Goal: Task Accomplishment & Management: Manage account settings

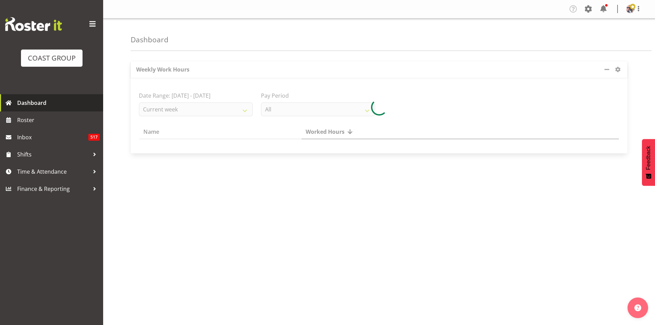
click at [78, 108] on span "Dashboard" at bounding box center [58, 103] width 83 height 10
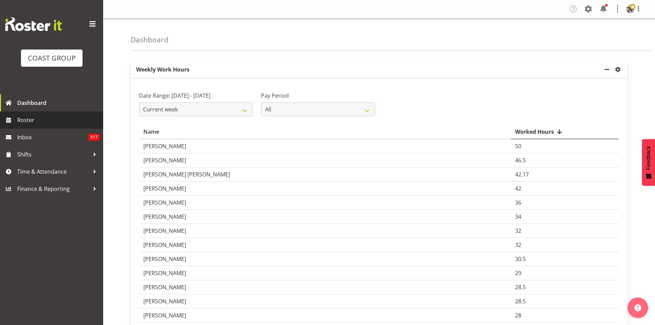
click at [56, 113] on link "Roster" at bounding box center [51, 119] width 103 height 17
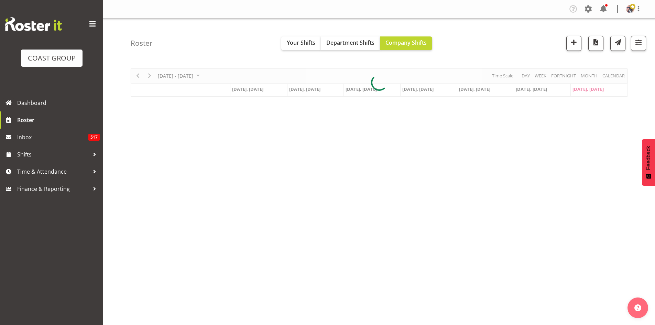
click at [94, 22] on span at bounding box center [92, 24] width 11 height 11
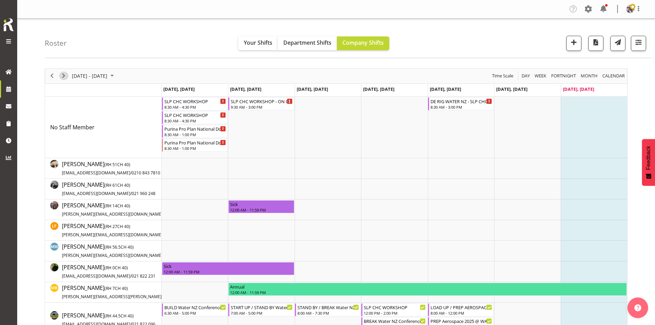
click at [64, 76] on span "Next" at bounding box center [63, 76] width 8 height 9
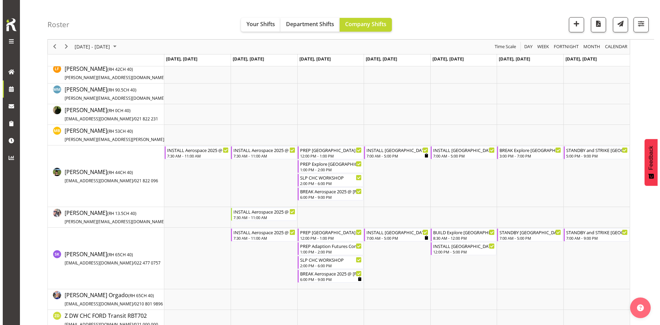
scroll to position [145, 0]
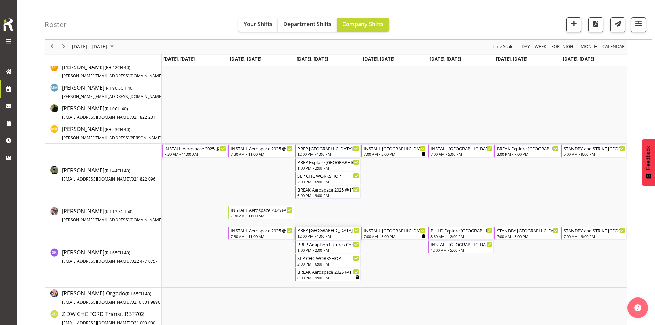
click at [323, 232] on div "PREP [GEOGRAPHIC_DATA] WLE 2025 @ The Workshop" at bounding box center [328, 230] width 62 height 7
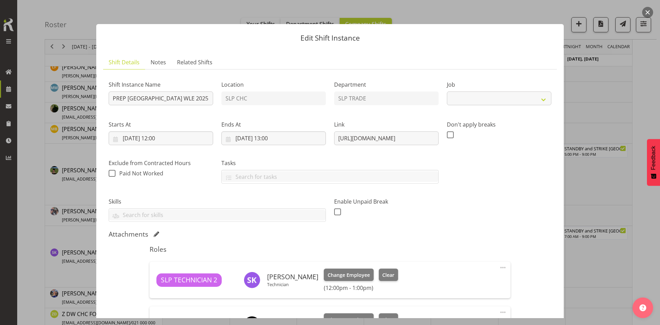
select select "9228"
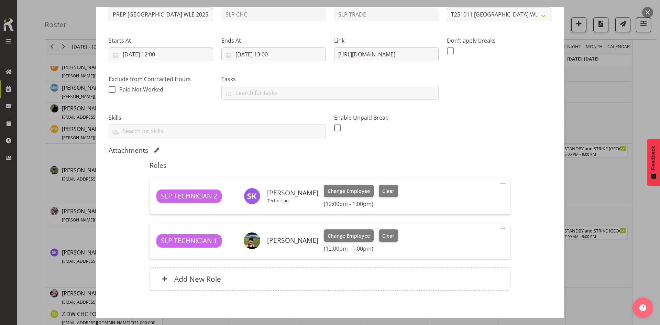
scroll to position [90, 0]
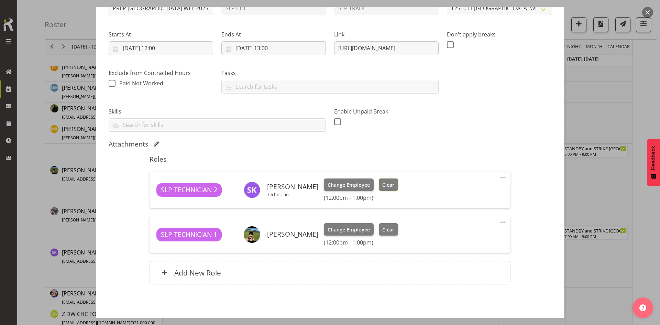
click at [383, 189] on button "Clear" at bounding box center [389, 184] width 20 height 12
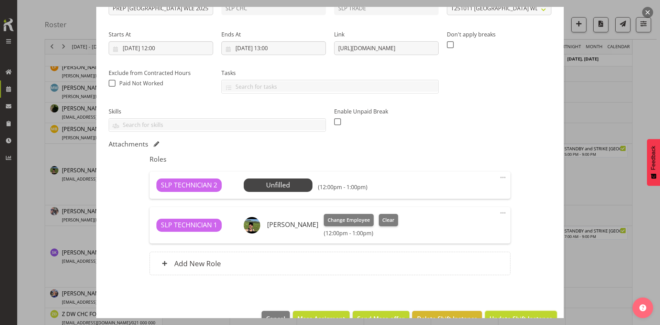
click at [506, 317] on span "Update Shift Instance" at bounding box center [521, 318] width 63 height 9
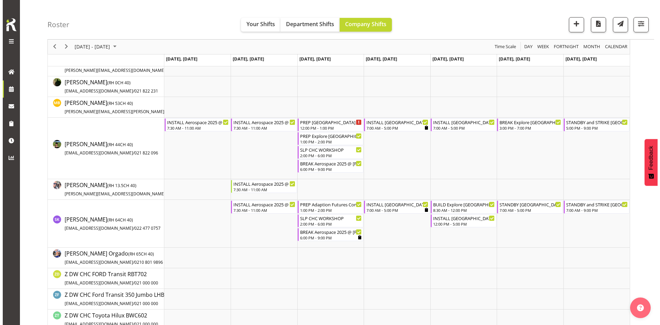
scroll to position [174, 0]
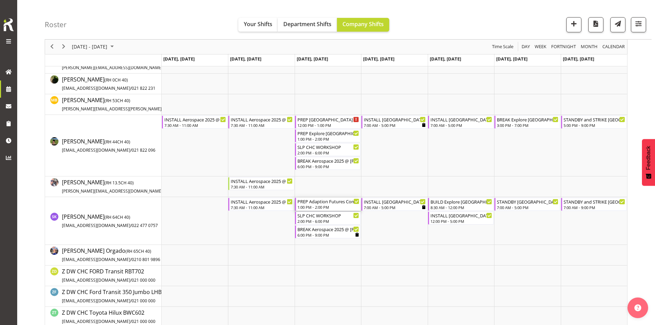
click at [326, 209] on div "1:00 PM - 2:00 PM" at bounding box center [328, 207] width 62 height 6
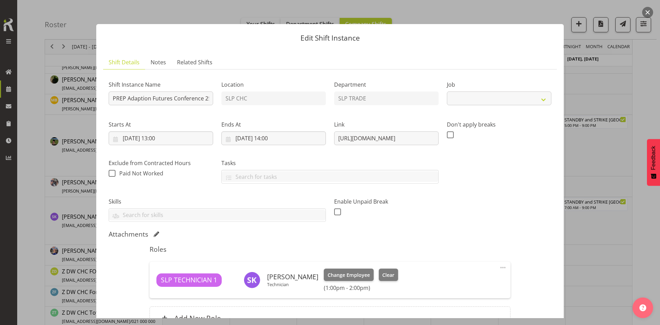
select select "10232"
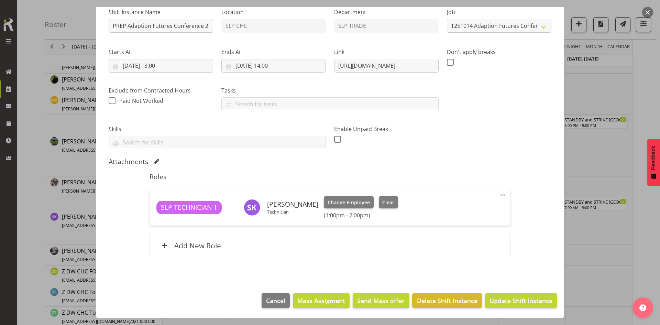
scroll to position [73, 0]
click at [382, 201] on span "Clear" at bounding box center [388, 202] width 12 height 8
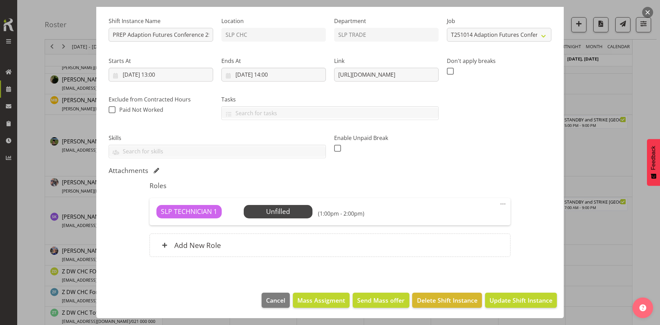
scroll to position [64, 0]
click at [505, 301] on span "Update Shift Instance" at bounding box center [521, 300] width 63 height 9
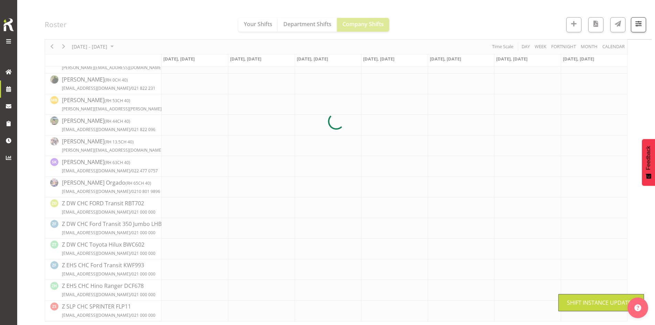
scroll to position [0, 0]
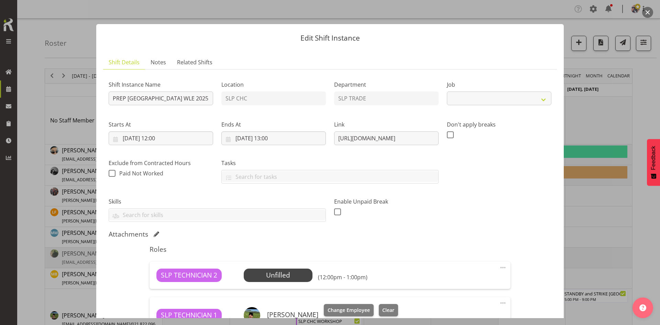
select select "9228"
click at [580, 133] on div at bounding box center [330, 162] width 660 height 325
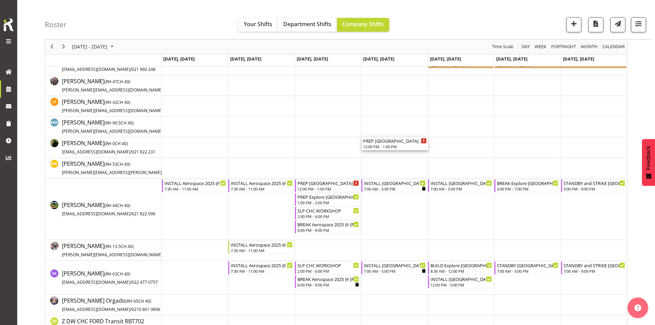
scroll to position [117, 0]
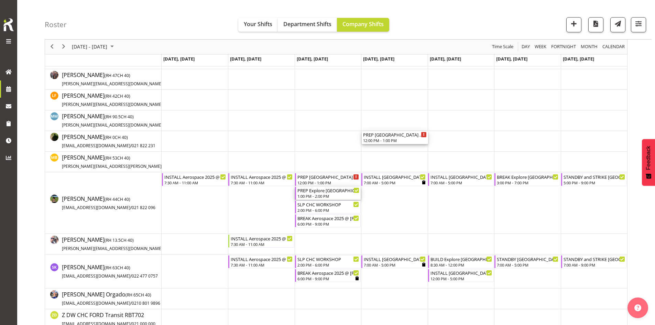
click at [336, 195] on div "1:00 PM - 2:00 PM" at bounding box center [328, 196] width 62 height 6
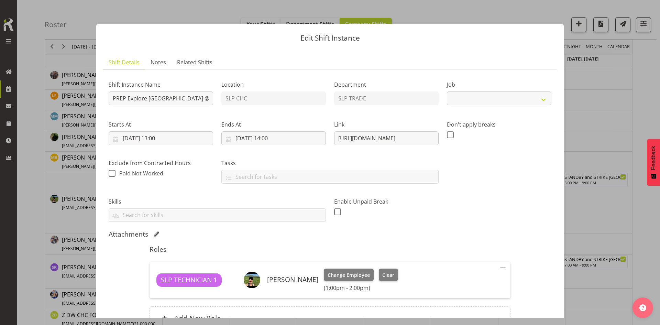
select select
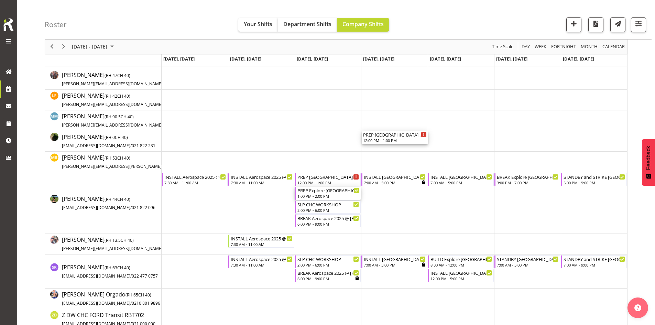
click at [392, 140] on div "12:00 PM - 1:00 PM" at bounding box center [395, 141] width 64 height 6
click at [392, 141] on div "12:00 PM - 1:00 PM" at bounding box center [395, 141] width 64 height 6
click at [379, 139] on div "12:00 PM - 1:00 PM" at bounding box center [395, 141] width 64 height 6
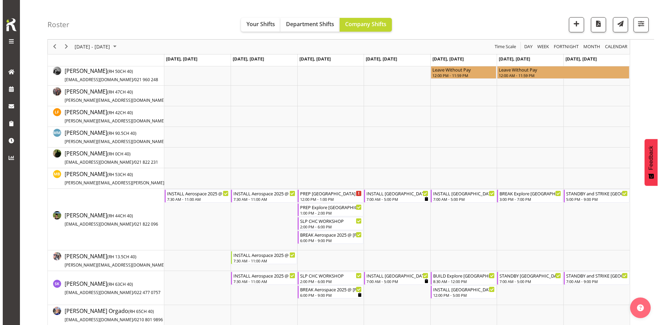
scroll to position [151, 0]
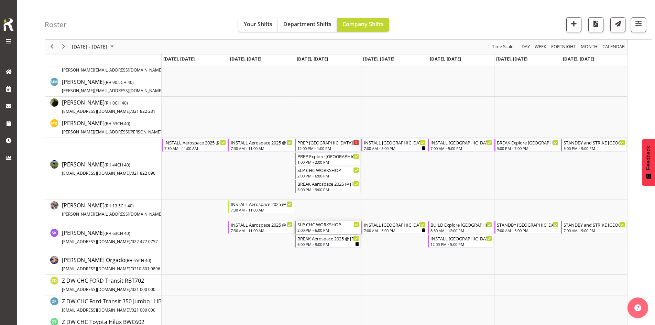
click at [331, 225] on div "SLP CHC WORKSHOP" at bounding box center [328, 224] width 62 height 7
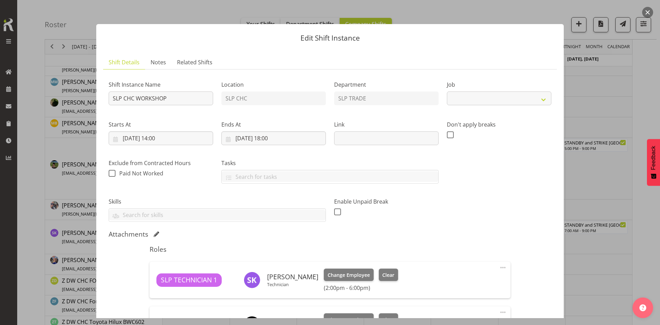
select select "45"
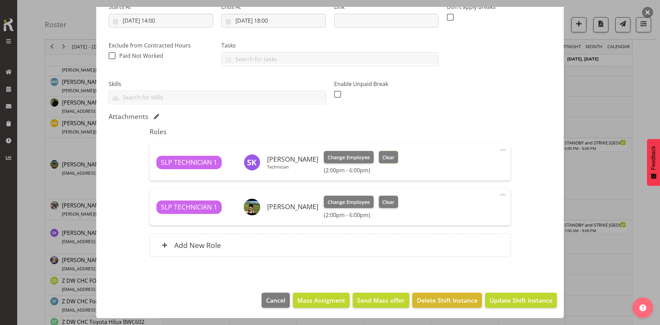
click at [379, 159] on button "Clear" at bounding box center [389, 157] width 20 height 12
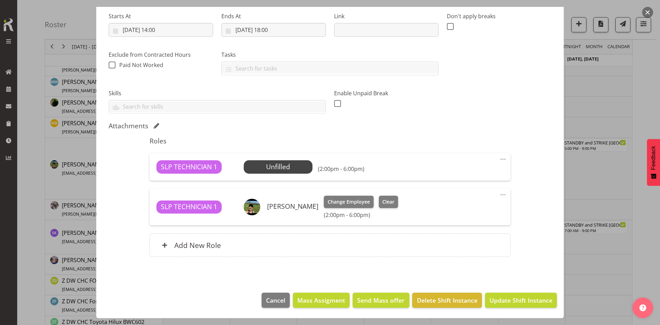
click at [504, 312] on footer "Cancel Mass Assigment Send Mass offer Delete Shift Instance Update Shift Instan…" at bounding box center [330, 302] width 468 height 32
click at [504, 299] on span "Update Shift Instance" at bounding box center [521, 300] width 63 height 9
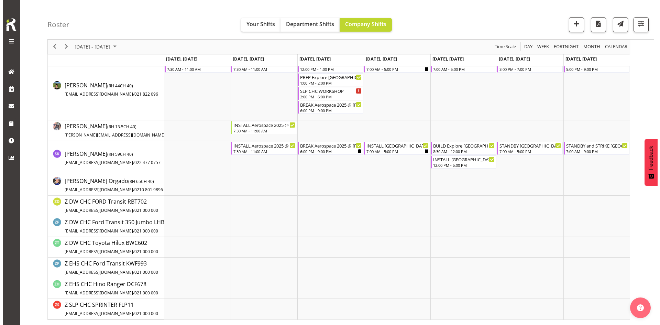
scroll to position [161, 0]
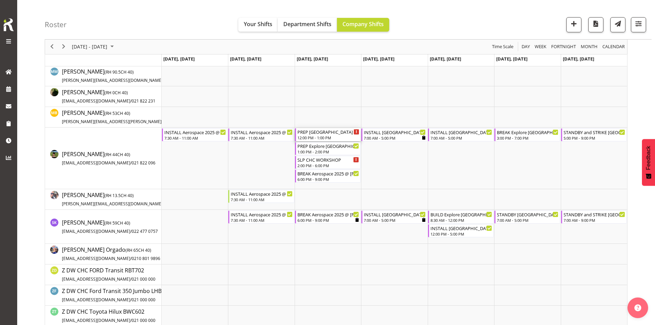
click at [314, 138] on div "12:00 PM - 1:00 PM" at bounding box center [328, 138] width 62 height 6
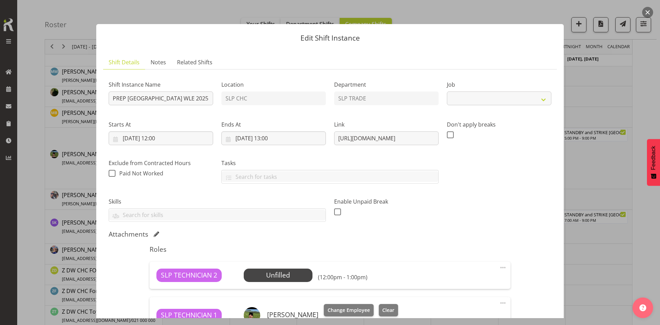
select select "9228"
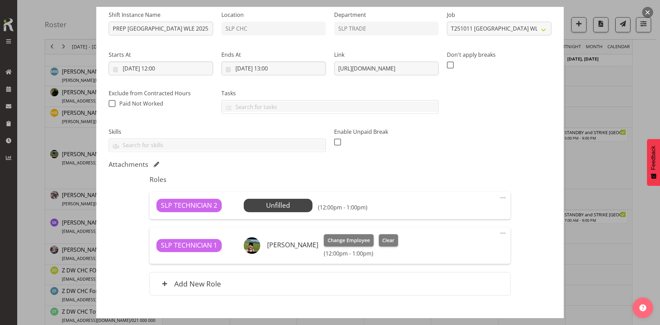
scroll to position [71, 0]
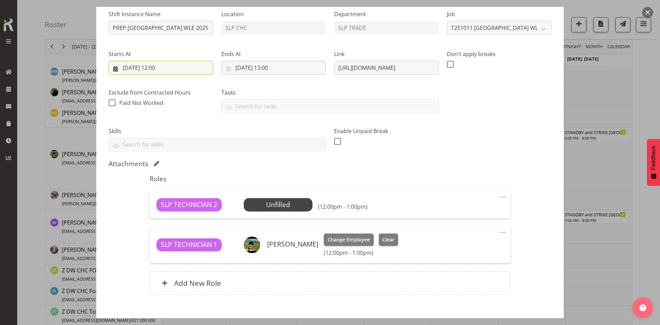
click at [159, 72] on input "[DATE] 12:00" at bounding box center [161, 68] width 105 height 14
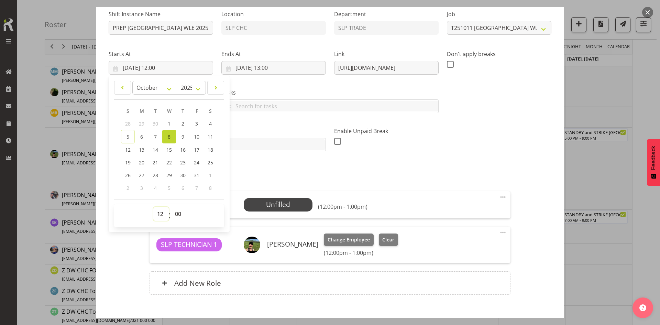
click at [158, 214] on select "00 01 02 03 04 05 06 07 08 09 10 11 12 13 14 15 16 17 18 19 20 21 22 23" at bounding box center [160, 214] width 15 height 14
select select "13"
click at [153, 207] on select "00 01 02 03 04 05 06 07 08 09 10 11 12 13 14 15 16 17 18 19 20 21 22 23" at bounding box center [160, 214] width 15 height 14
type input "[DATE] 13:00"
click at [460, 155] on div "Shift Instance Name PREP [GEOGRAPHIC_DATA] WLE 2025 @ The Workshop Location SLP…" at bounding box center [330, 77] width 451 height 155
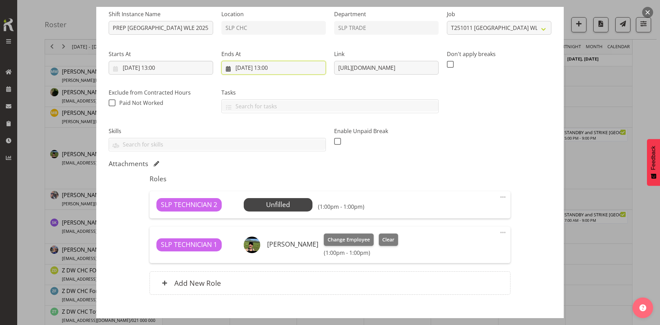
click at [285, 68] on input "[DATE] 13:00" at bounding box center [273, 68] width 105 height 14
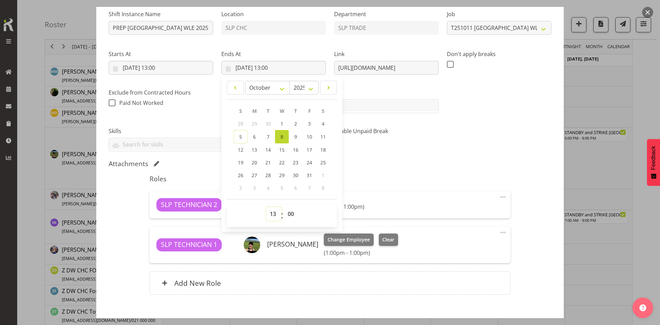
click at [271, 217] on select "00 01 02 03 04 05 06 07 08 09 10 11 12 13 14 15 16 17 18 19 20 21 22 23" at bounding box center [273, 214] width 15 height 14
select select "14"
click at [266, 207] on select "00 01 02 03 04 05 06 07 08 09 10 11 12 13 14 15 16 17 18 19 20 21 22 23" at bounding box center [273, 214] width 15 height 14
type input "[DATE] 14:00"
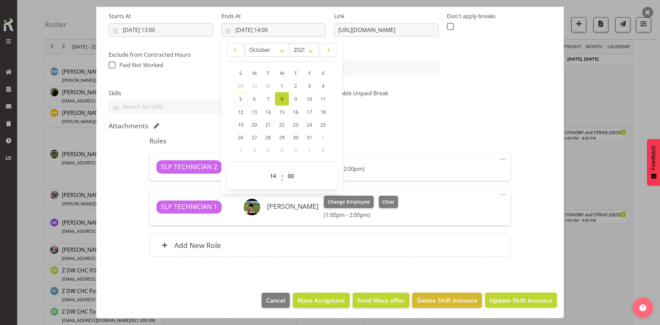
click at [510, 295] on button "Update Shift Instance" at bounding box center [521, 300] width 72 height 15
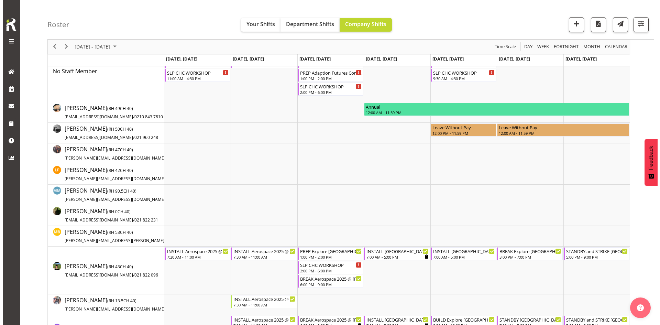
scroll to position [61, 0]
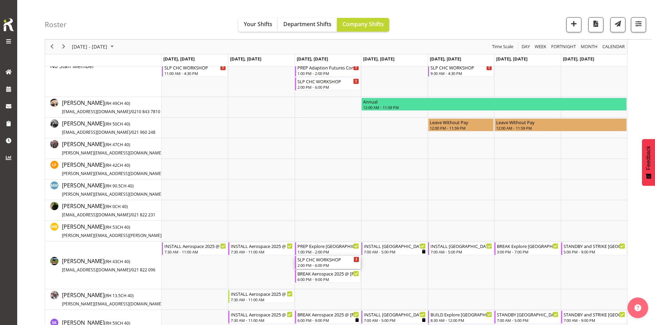
click at [329, 261] on div "SLP CHC WORKSHOP" at bounding box center [328, 259] width 62 height 7
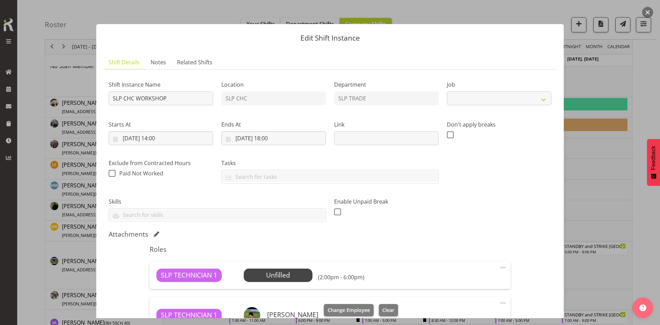
select select "45"
click at [390, 310] on span "Clear" at bounding box center [388, 310] width 12 height 8
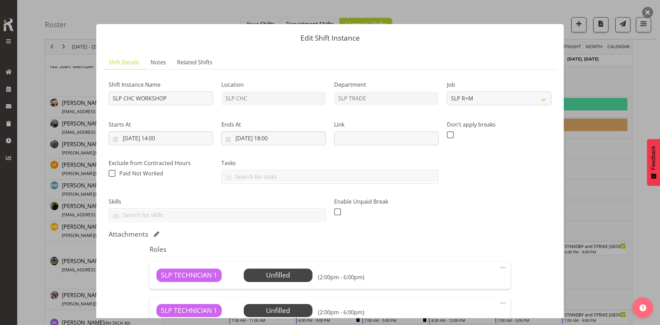
scroll to position [83, 0]
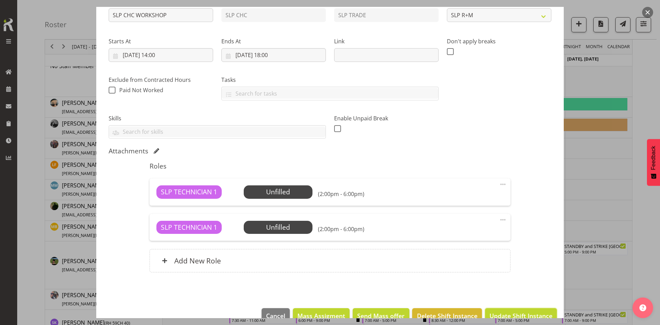
click at [502, 315] on span "Update Shift Instance" at bounding box center [521, 315] width 63 height 9
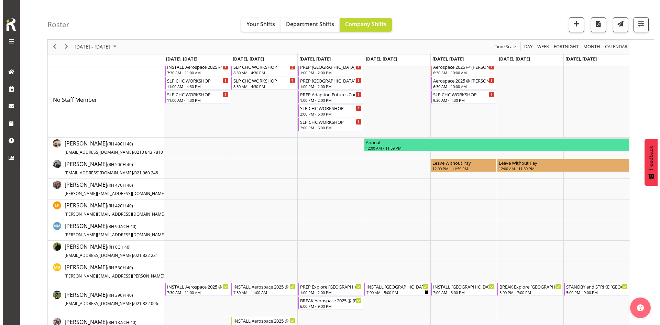
scroll to position [0, 0]
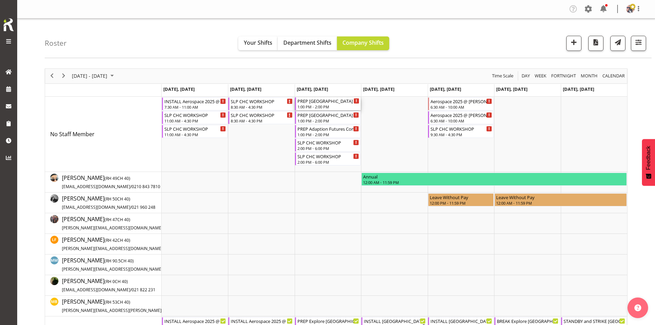
click at [326, 102] on div "PREP [GEOGRAPHIC_DATA] WLE 2025 @ The Workshop" at bounding box center [328, 100] width 62 height 7
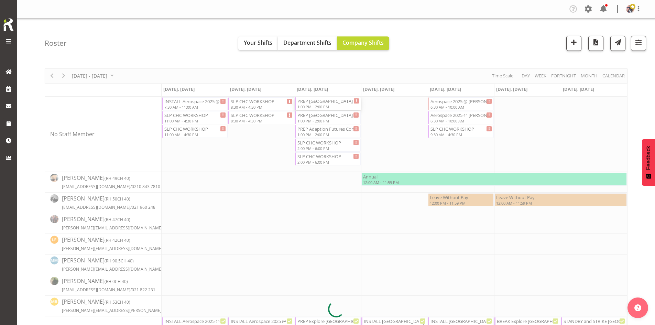
select select
select select "9"
select select "2025"
select select "13"
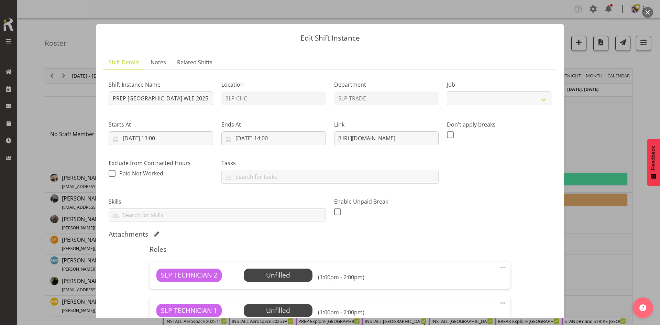
scroll to position [67, 0]
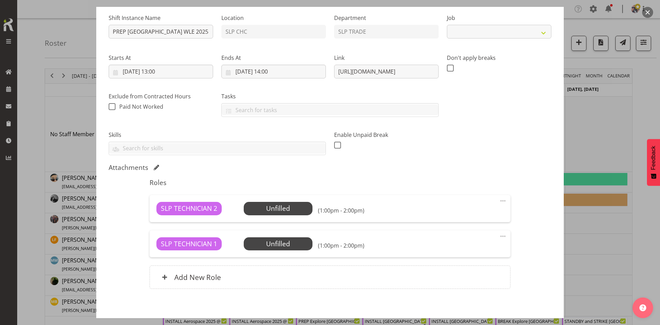
select select "9228"
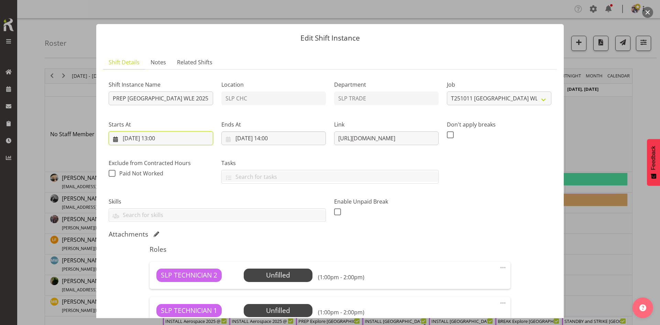
click at [178, 137] on input "[DATE] 13:00" at bounding box center [161, 138] width 105 height 14
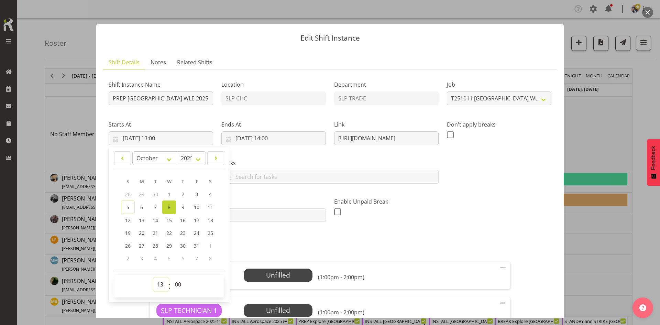
click at [160, 282] on select "00 01 02 03 04 05 06 07 08 09 10 11 12 13 14 15 16 17 18 19 20 21 22 23" at bounding box center [160, 285] width 15 height 14
select select "14"
click at [153, 278] on select "00 01 02 03 04 05 06 07 08 09 10 11 12 13 14 15 16 17 18 19 20 21 22 23" at bounding box center [160, 285] width 15 height 14
type input "[DATE] 14:00"
click at [286, 142] on input "[DATE] 14:00" at bounding box center [273, 138] width 105 height 14
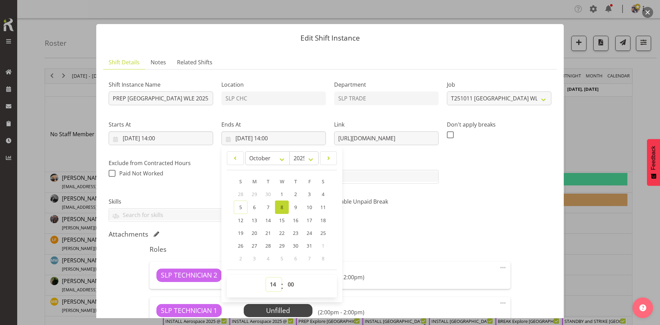
click at [270, 289] on select "00 01 02 03 04 05 06 07 08 09 10 11 12 13 14 15 16 17 18 19 20 21 22 23" at bounding box center [273, 285] width 15 height 14
select select "15"
click at [266, 278] on select "00 01 02 03 04 05 06 07 08 09 10 11 12 13 14 15 16 17 18 19 20 21 22 23" at bounding box center [273, 285] width 15 height 14
type input "[DATE] 15:00"
click at [439, 230] on div "Attachments" at bounding box center [330, 234] width 443 height 8
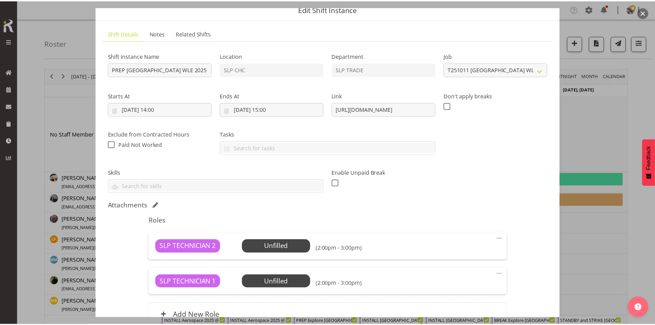
scroll to position [99, 0]
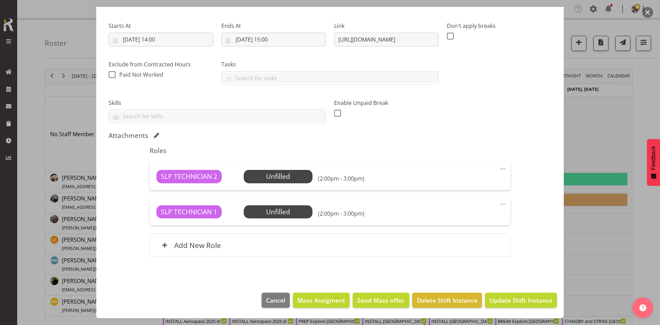
click at [0, 0] on span "Select Employee" at bounding box center [0, 0] width 0 height 0
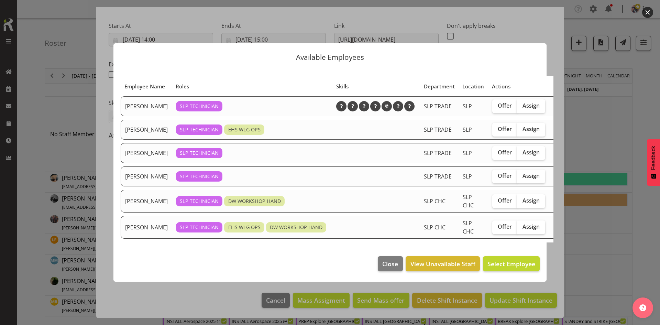
click at [523, 204] on span "Assign" at bounding box center [531, 200] width 17 height 7
click at [517, 203] on input "Assign" at bounding box center [519, 200] width 4 height 4
checkbox input "true"
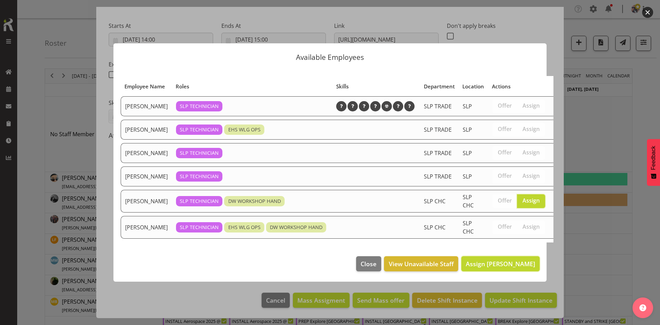
click at [500, 268] on span "Assign [PERSON_NAME]" at bounding box center [500, 264] width 69 height 8
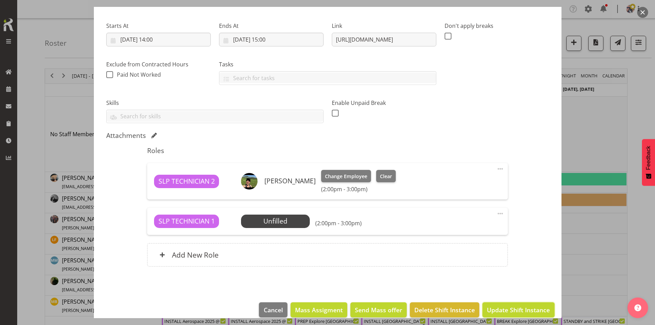
click at [501, 307] on span "Update Shift Instance" at bounding box center [518, 309] width 63 height 9
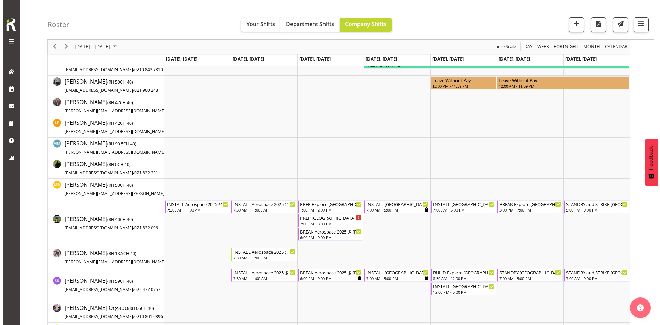
scroll to position [0, 0]
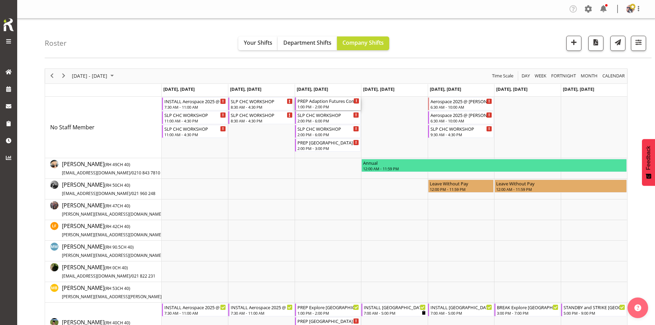
click at [323, 107] on div "1:00 PM - 2:00 PM" at bounding box center [328, 107] width 62 height 6
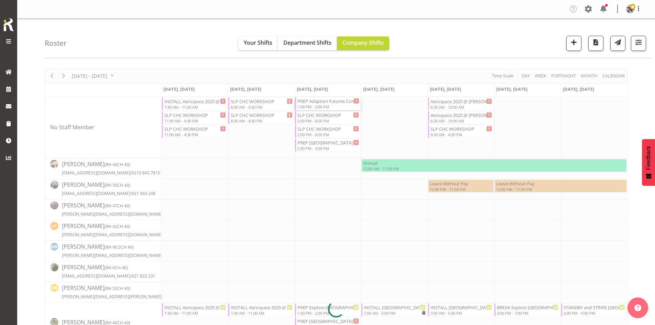
select select
select select "9"
select select "2025"
select select "13"
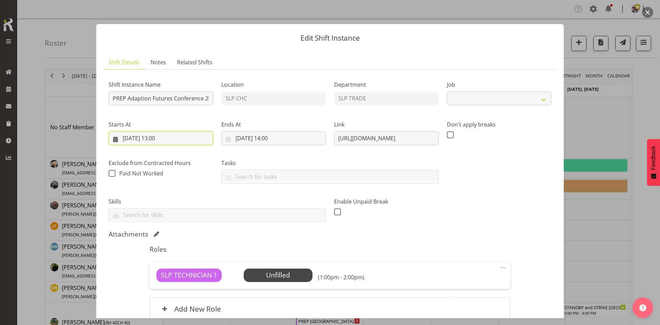
click at [171, 141] on input "[DATE] 13:00" at bounding box center [161, 138] width 105 height 14
select select "10232"
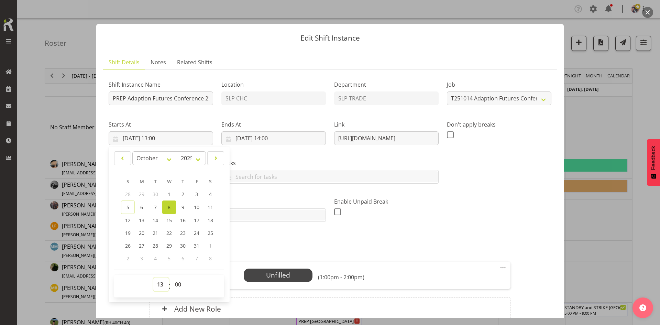
click at [162, 283] on select "00 01 02 03 04 05 06 07 08 09 10 11 12 13 14 15 16 17 18 19 20 21 22 23" at bounding box center [160, 285] width 15 height 14
select select "15"
click at [153, 278] on select "00 01 02 03 04 05 06 07 08 09 10 11 12 13 14 15 16 17 18 19 20 21 22 23" at bounding box center [160, 285] width 15 height 14
type input "[DATE] 15:00"
click at [293, 137] on input "[DATE] 14:00" at bounding box center [273, 138] width 105 height 14
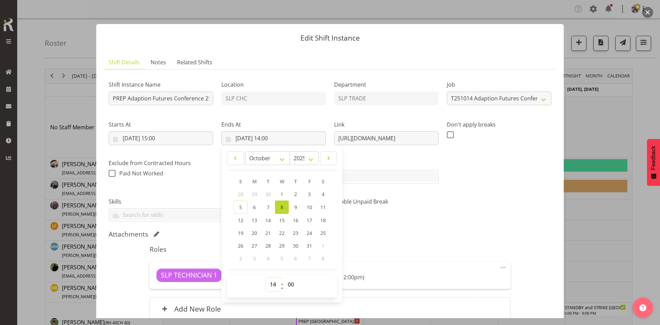
click at [273, 284] on select "00 01 02 03 04 05 06 07 08 09 10 11 12 13 14 15 16 17 18 19 20 21 22 23" at bounding box center [273, 285] width 15 height 14
select select "16"
click at [266, 278] on select "00 01 02 03 04 05 06 07 08 09 10 11 12 13 14 15 16 17 18 19 20 21 22 23" at bounding box center [273, 285] width 15 height 14
type input "[DATE] 16:00"
click at [410, 232] on div "Attachments" at bounding box center [330, 234] width 443 height 8
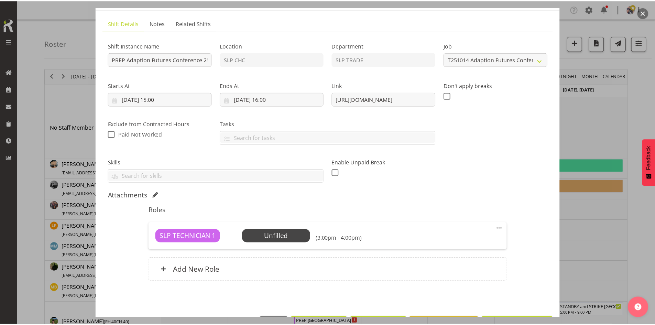
scroll to position [29, 0]
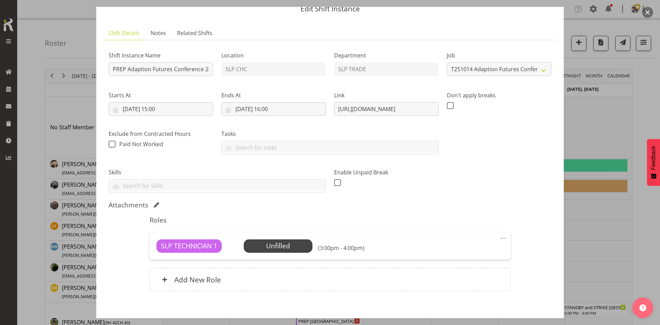
click at [281, 213] on div "Roles SLP TECHNICIAN 1 Unfilled Select Employee (3:00pm - 4:00pm) Edit Cover Ro…" at bounding box center [329, 255] width 369 height 87
click at [285, 238] on div "SLP TECHNICIAN 1 Unfilled Select Employee (3:00pm - 4:00pm) Edit Cover Role Del…" at bounding box center [330, 245] width 361 height 27
click at [0, 0] on span "Select Employee" at bounding box center [0, 0] width 0 height 0
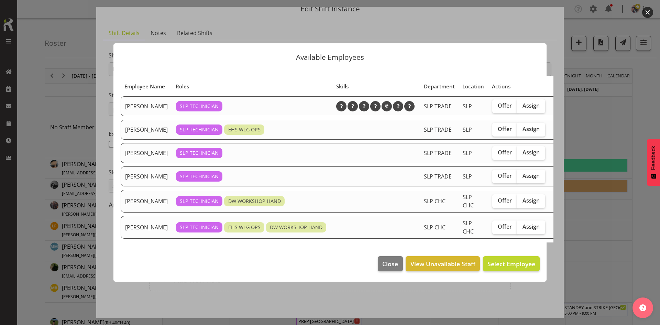
click at [524, 206] on label "Assign" at bounding box center [531, 201] width 28 height 14
click at [522, 203] on input "Assign" at bounding box center [519, 200] width 4 height 4
checkbox input "true"
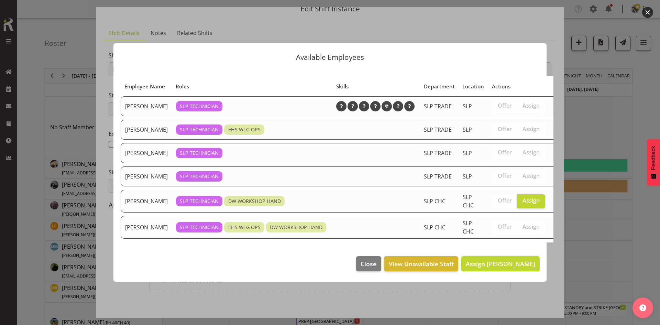
click at [489, 268] on span "Assign [PERSON_NAME]" at bounding box center [500, 264] width 69 height 8
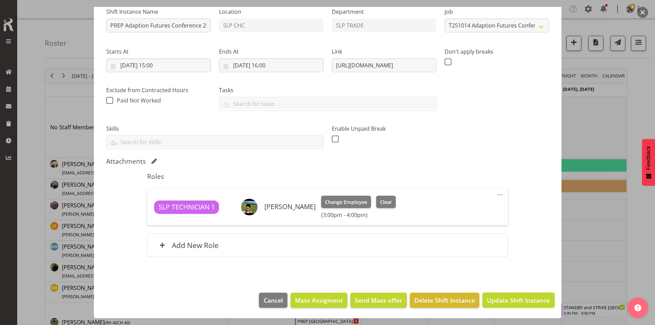
click at [495, 296] on span "Update Shift Instance" at bounding box center [518, 300] width 63 height 9
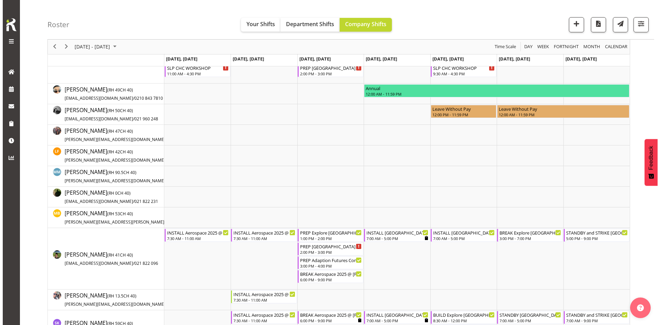
scroll to position [0, 0]
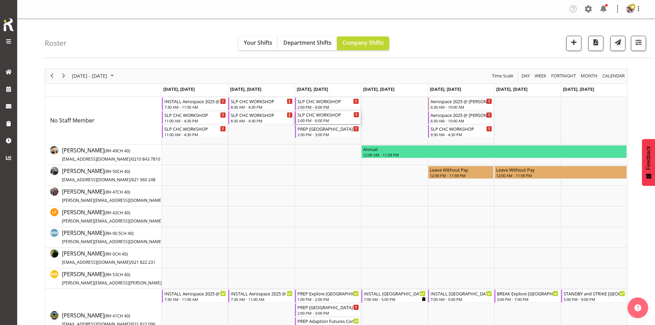
click at [325, 121] on div "2:00 PM - 6:00 PM" at bounding box center [328, 121] width 62 height 6
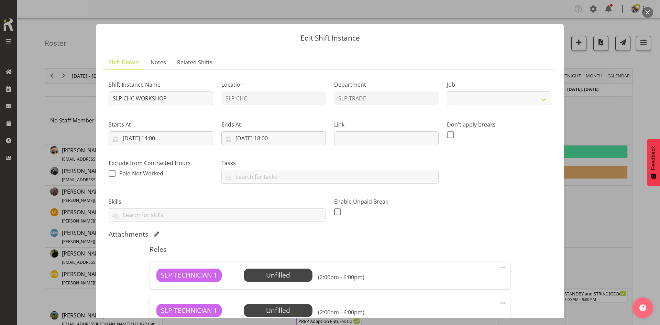
select select "45"
click at [151, 135] on input "[DATE] 14:00" at bounding box center [161, 138] width 105 height 14
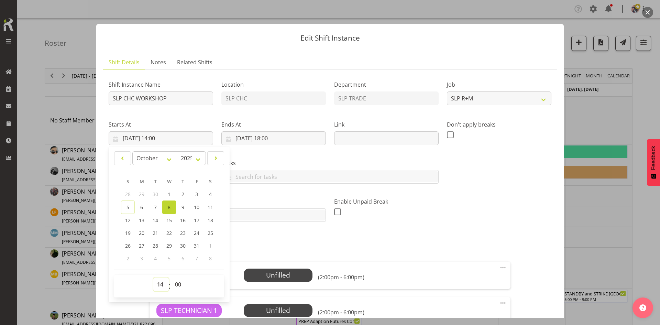
click at [163, 283] on select "00 01 02 03 04 05 06 07 08 09 10 11 12 13 14 15 16 17 18 19 20 21 22 23" at bounding box center [160, 285] width 15 height 14
select select "16"
click at [153, 278] on select "00 01 02 03 04 05 06 07 08 09 10 11 12 13 14 15 16 17 18 19 20 21 22 23" at bounding box center [160, 285] width 15 height 14
type input "[DATE] 16:00"
click at [270, 157] on div "Tasks Do toolbox talk Give mark a cuddle See client before you leave Unload tru…" at bounding box center [330, 168] width 226 height 39
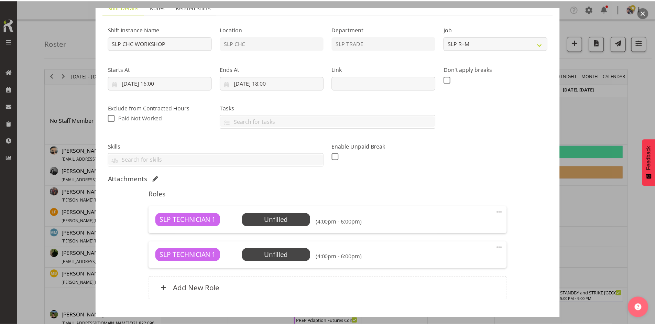
scroll to position [99, 0]
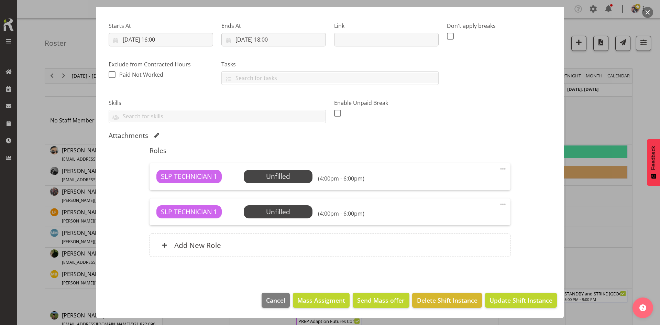
click at [0, 0] on span "Select Employee" at bounding box center [0, 0] width 0 height 0
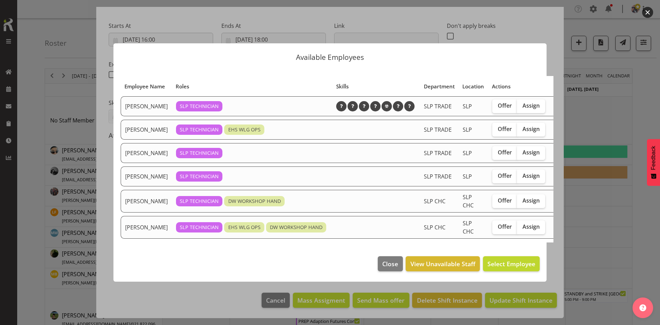
click at [523, 204] on span "Assign" at bounding box center [531, 200] width 17 height 7
click at [522, 203] on input "Assign" at bounding box center [519, 200] width 4 height 4
checkbox input "true"
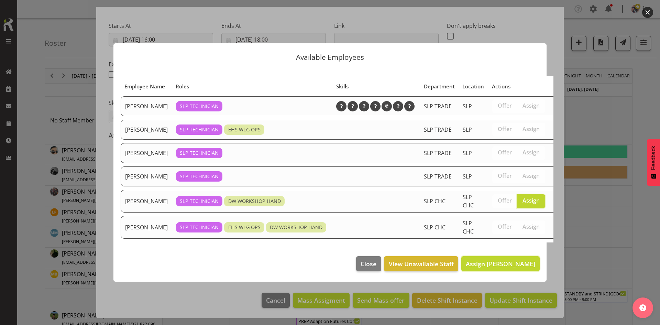
click at [487, 271] on button "Assign [PERSON_NAME]" at bounding box center [501, 263] width 78 height 15
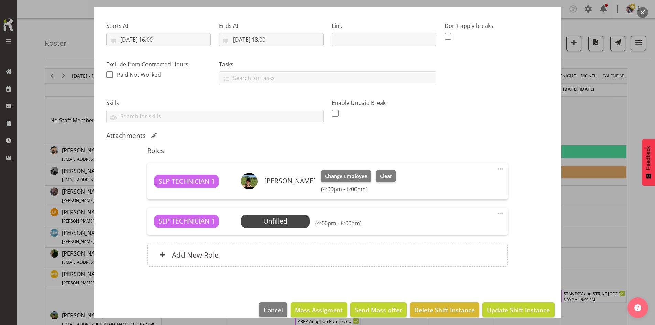
scroll to position [108, 0]
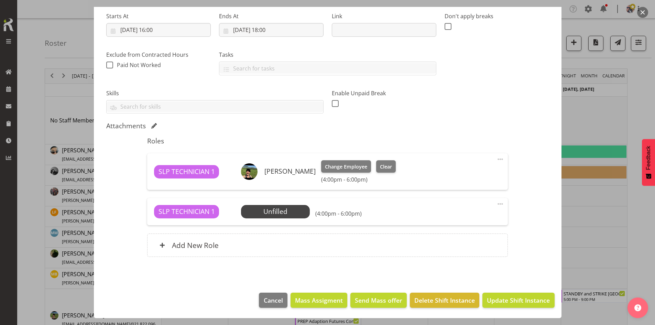
click at [500, 203] on div "SLP TECHNICIAN 1 Unfilled Select Employee (4:00pm - 6:00pm) Edit Cover Role Del…" at bounding box center [327, 211] width 361 height 27
click at [499, 202] on span at bounding box center [500, 204] width 8 height 8
click at [468, 247] on link "Delete" at bounding box center [472, 244] width 66 height 12
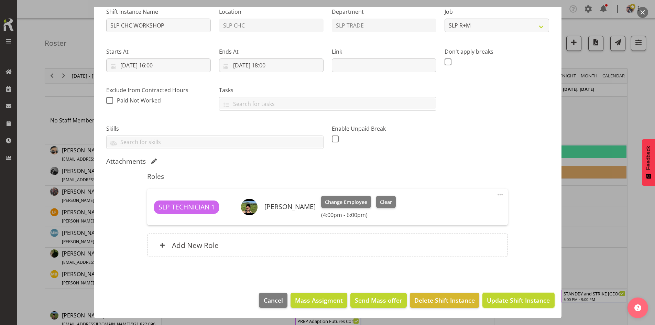
click at [506, 303] on span "Update Shift Instance" at bounding box center [518, 300] width 63 height 9
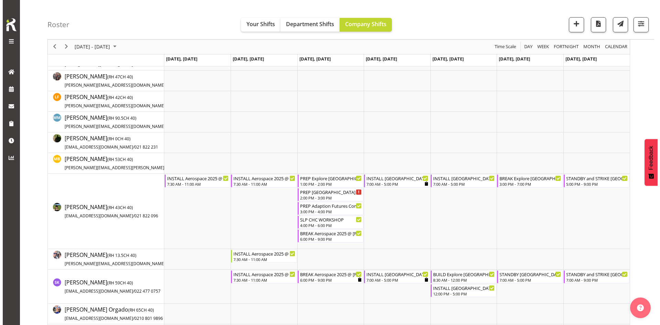
scroll to position [103, 0]
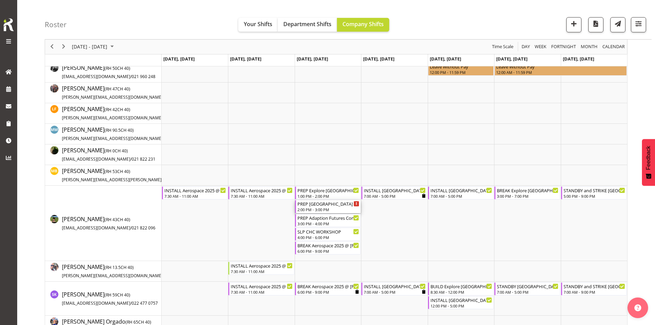
click at [336, 207] on div "2:00 PM - 3:00 PM" at bounding box center [328, 210] width 62 height 6
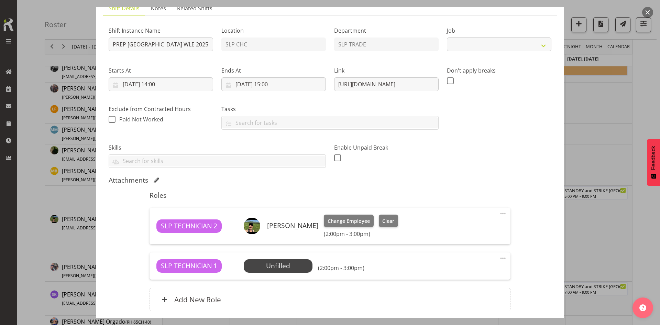
select select "9228"
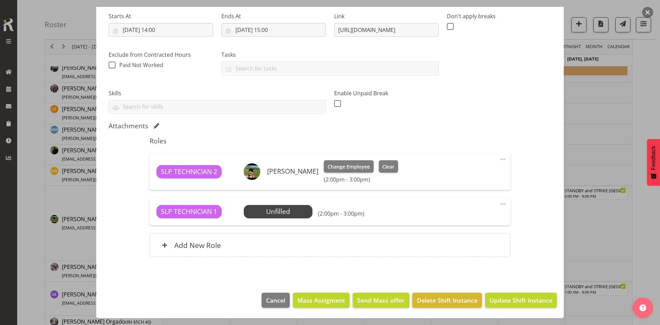
click at [499, 204] on span at bounding box center [503, 204] width 8 height 8
click at [468, 242] on link "Delete" at bounding box center [474, 244] width 66 height 12
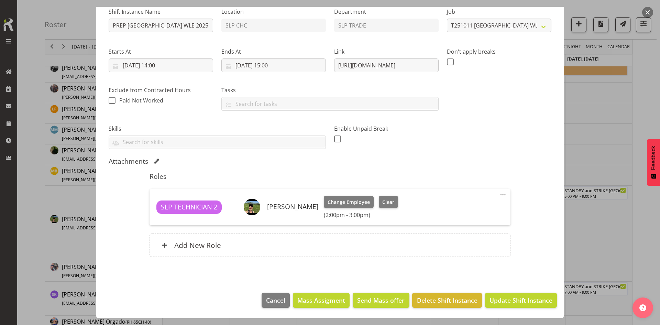
click at [510, 290] on footer "Cancel Mass Assigment Send Mass offer Delete Shift Instance Update Shift Instan…" at bounding box center [330, 302] width 468 height 32
click at [509, 297] on span "Update Shift Instance" at bounding box center [521, 300] width 63 height 9
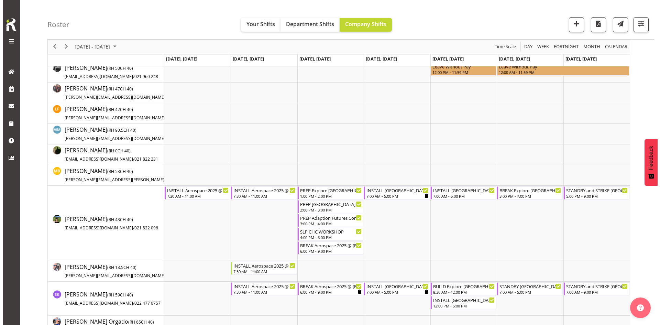
scroll to position [206, 0]
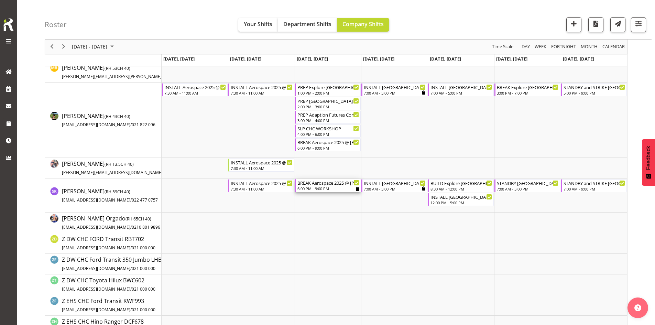
click at [326, 186] on div "BREAK Aerospace 2025 @ [PERSON_NAME] On Site @ 1815 6:00 PM - 9:00 PM" at bounding box center [328, 185] width 62 height 13
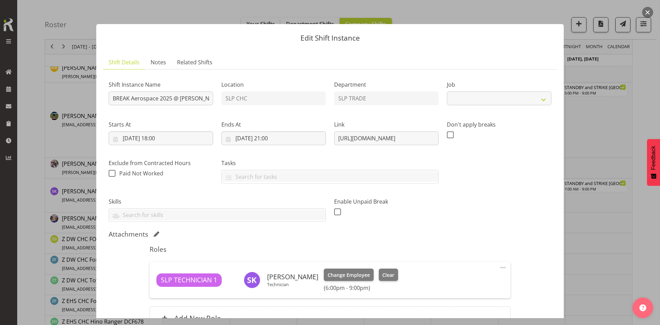
select select "9916"
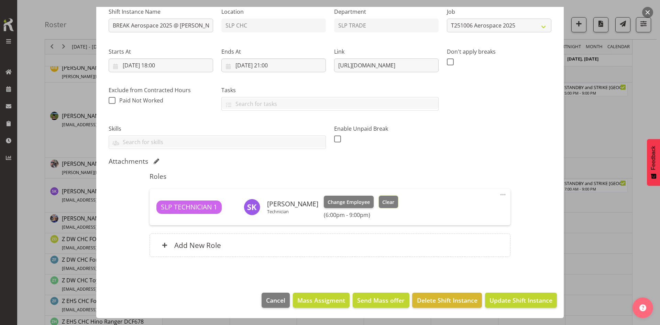
click at [388, 199] on span "Clear" at bounding box center [388, 202] width 12 height 8
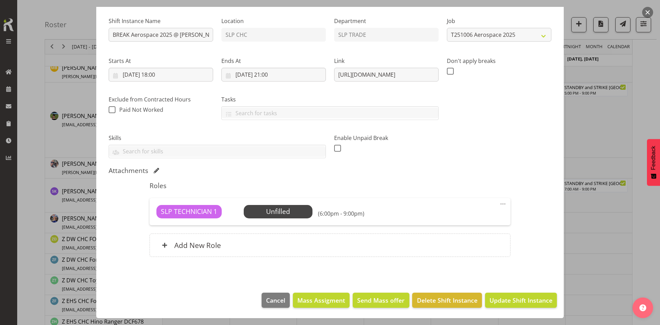
click at [503, 203] on div "SLP TECHNICIAN 1 Unfilled Select Employee (6:00pm - 9:00pm) Edit Cover Role Del…" at bounding box center [330, 211] width 361 height 27
click at [499, 205] on span at bounding box center [503, 204] width 8 height 8
click at [471, 240] on link "Delete" at bounding box center [474, 244] width 66 height 12
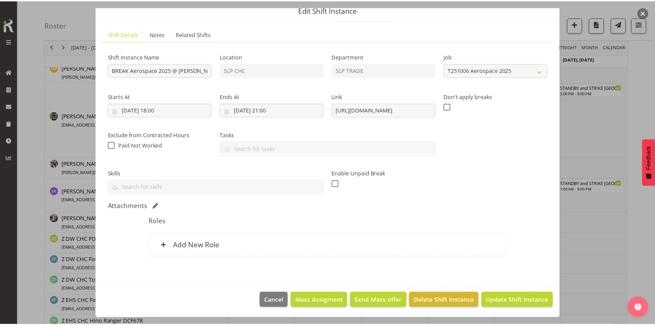
scroll to position [28, 0]
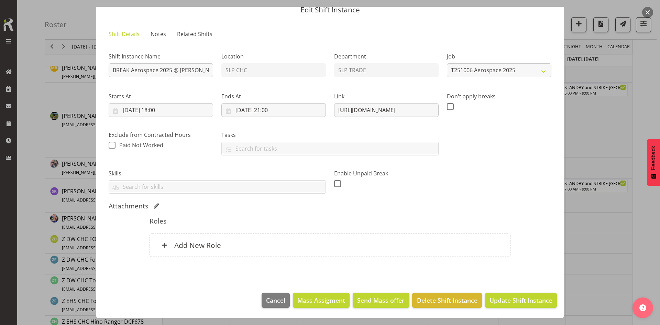
click at [378, 240] on div "Add New Role" at bounding box center [330, 245] width 361 height 23
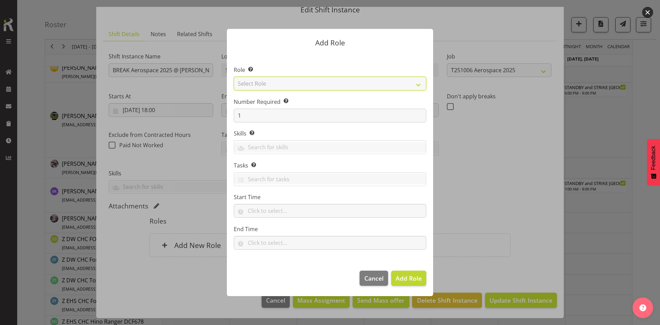
click at [342, 88] on select "Select Role ACCOUNT MANAGER ACCOUNT MANAGER DW ACCOUNTS [PERSON_NAME] VEHICLES …" at bounding box center [330, 84] width 193 height 14
select select "125"
click at [234, 77] on select "Select Role ACCOUNT MANAGER ACCOUNT MANAGER DW ACCOUNTS [PERSON_NAME] VEHICLES …" at bounding box center [330, 84] width 193 height 14
click at [398, 276] on span "Add Role" at bounding box center [409, 278] width 26 height 8
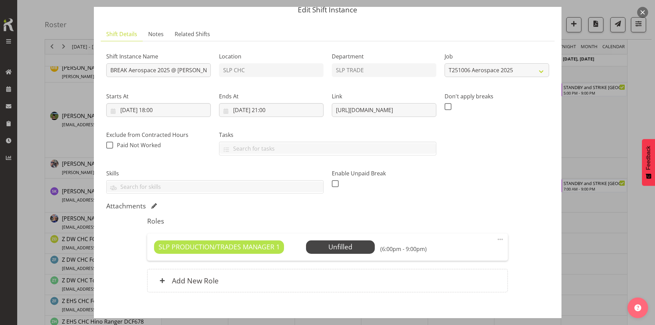
click at [0, 0] on span "Select Employee" at bounding box center [0, 0] width 0 height 0
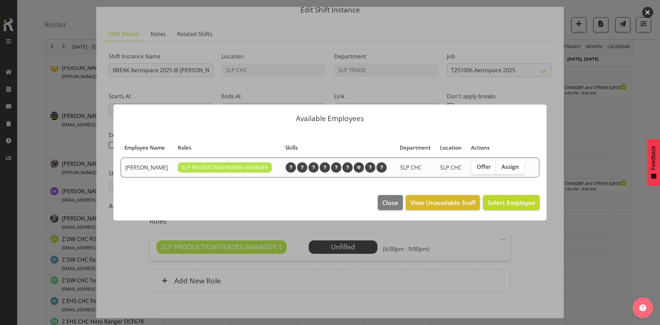
click at [524, 164] on div "Offer Assign" at bounding box center [499, 168] width 55 height 14
click at [519, 170] on label "Assign" at bounding box center [510, 168] width 28 height 14
click at [501, 169] on input "Assign" at bounding box center [498, 167] width 4 height 4
checkbox input "true"
click at [510, 193] on footer "Close View Unavailable Staff Assign [PERSON_NAME]" at bounding box center [329, 204] width 433 height 32
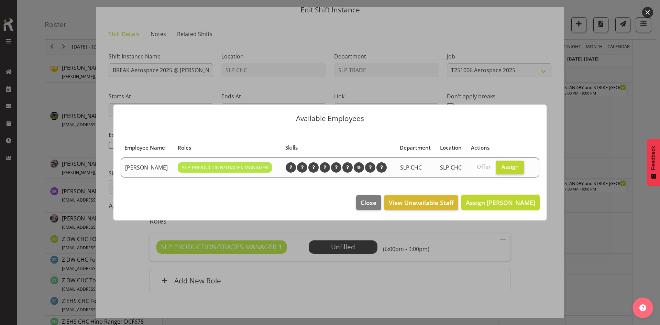
click at [507, 203] on span "Assign [PERSON_NAME]" at bounding box center [500, 202] width 69 height 8
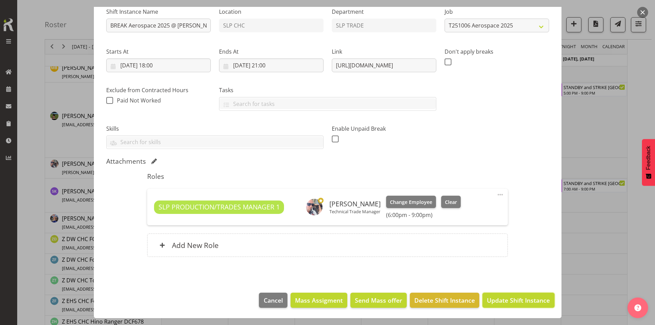
click at [503, 293] on button "Update Shift Instance" at bounding box center [519, 300] width 72 height 15
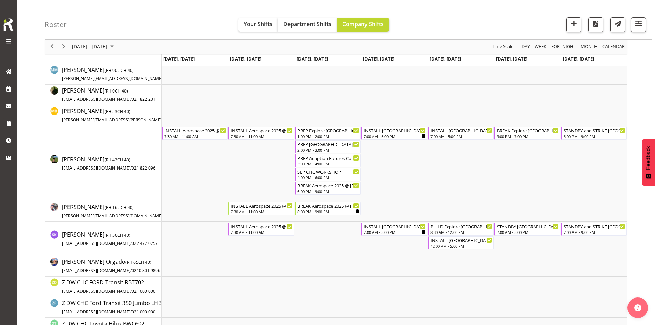
scroll to position [138, 0]
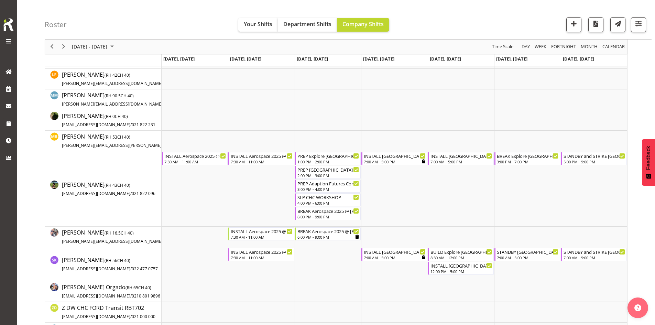
click at [58, 50] on div "next period" at bounding box center [64, 47] width 12 height 14
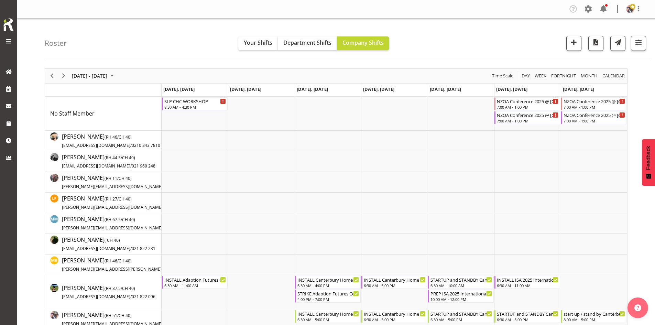
scroll to position [69, 0]
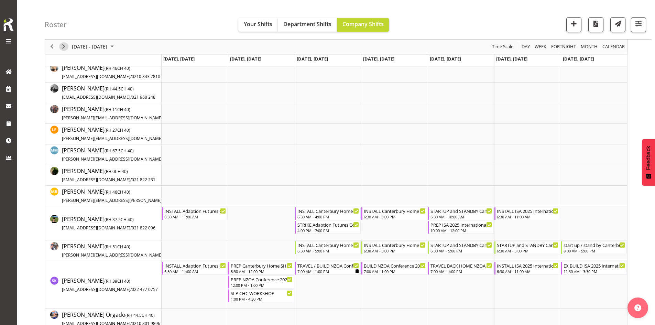
click at [67, 47] on span "Next" at bounding box center [63, 47] width 8 height 9
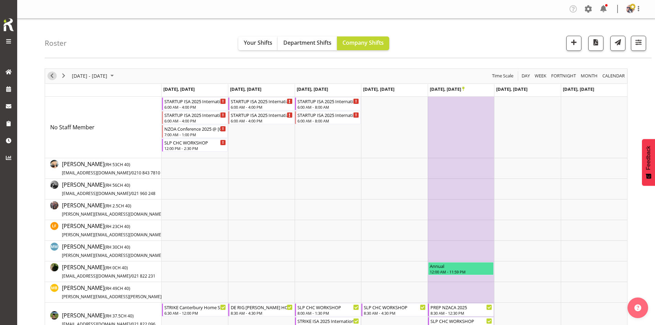
click at [48, 76] on span "Previous" at bounding box center [52, 76] width 8 height 9
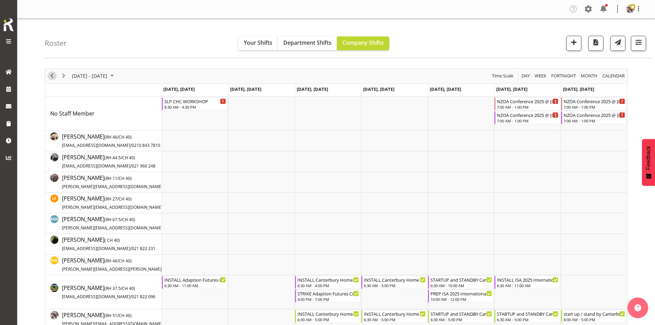
click at [49, 76] on span "Previous" at bounding box center [52, 76] width 8 height 9
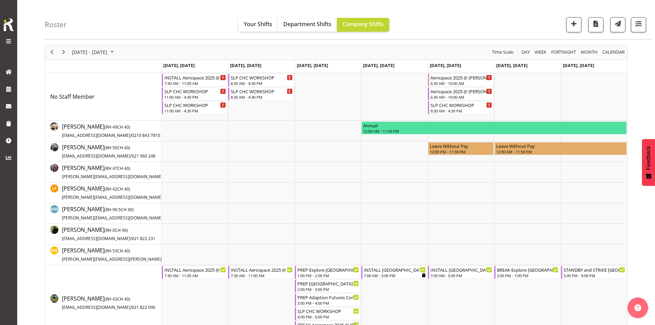
scroll to position [34, 0]
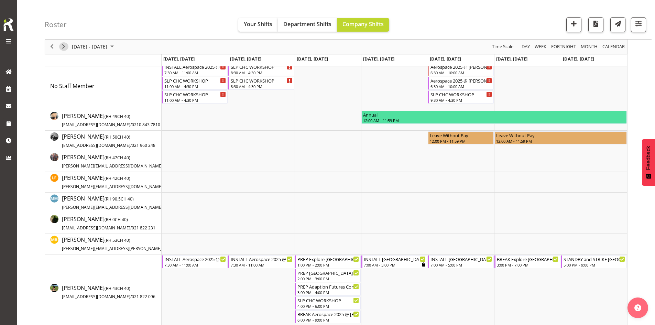
click at [63, 50] on span "Next" at bounding box center [63, 47] width 8 height 9
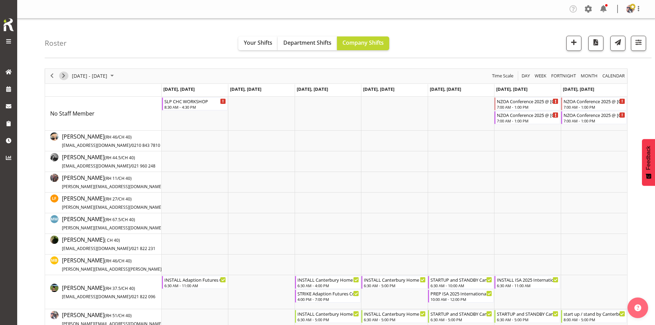
click at [63, 74] on span "Next" at bounding box center [63, 76] width 8 height 9
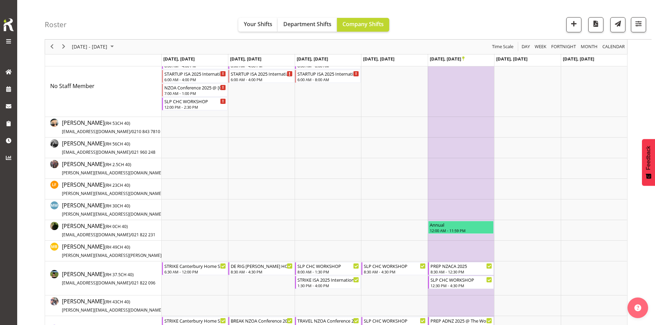
scroll to position [34, 0]
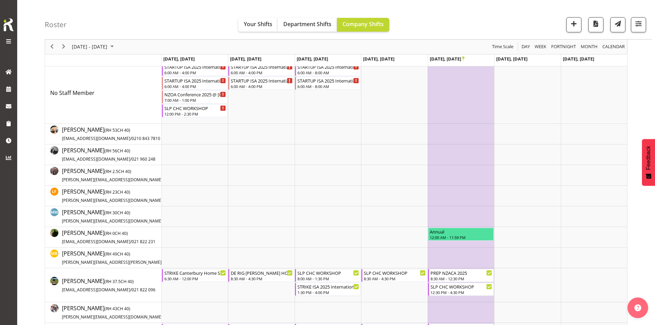
click at [106, 51] on div "[DATE] - [DATE]" at bounding box center [93, 47] width 48 height 14
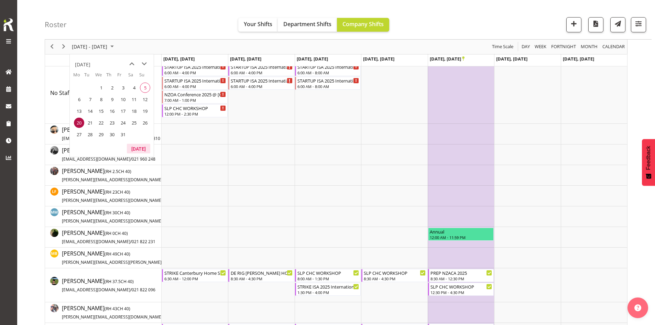
click at [137, 147] on button "[DATE]" at bounding box center [138, 149] width 23 height 10
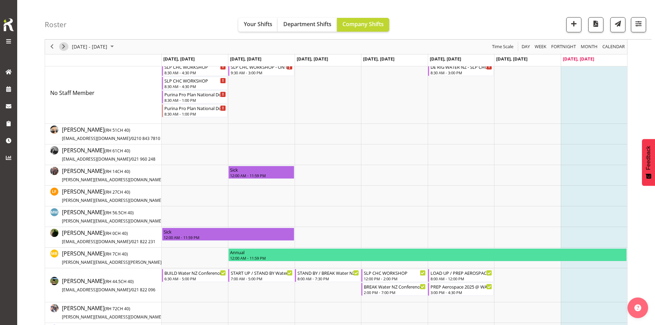
click at [61, 46] on span "Next" at bounding box center [63, 47] width 8 height 9
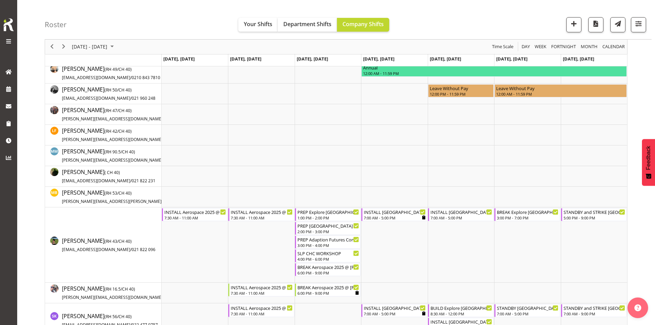
scroll to position [138, 0]
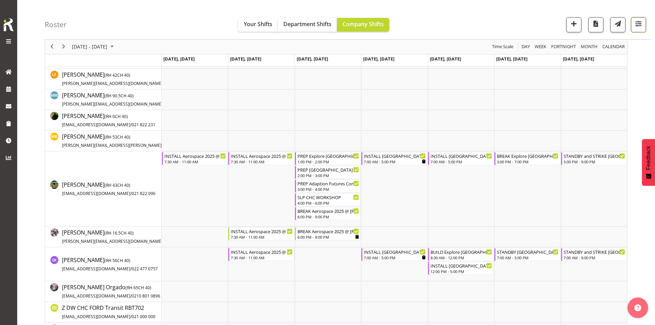
click at [635, 30] on button "button" at bounding box center [638, 24] width 15 height 15
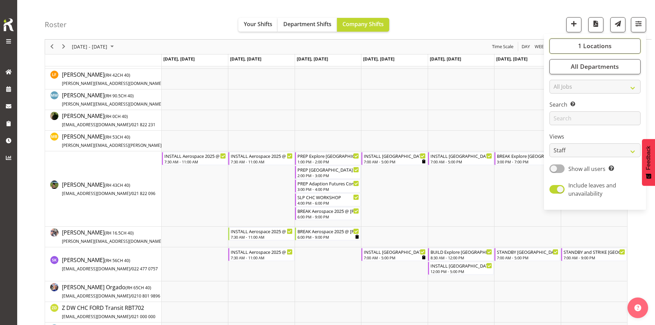
click at [610, 45] on span "1 Locations" at bounding box center [595, 46] width 34 height 8
click at [569, 101] on span "SLP" at bounding box center [566, 102] width 11 height 6
click at [560, 101] on input "SLP" at bounding box center [557, 102] width 4 height 4
checkbox input "true"
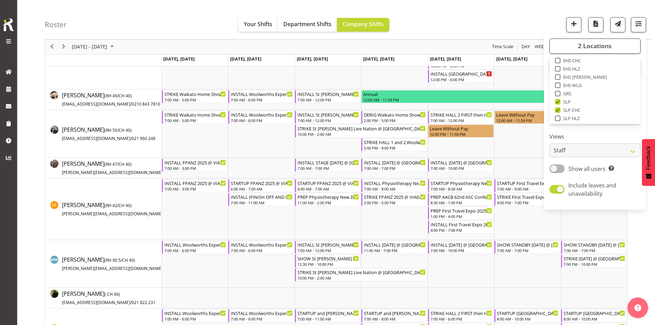
click at [459, 48] on div "[DATE] - [DATE] [DATE] Day Week Fortnight Month calendar Month Agenda Time Scale" at bounding box center [336, 47] width 582 height 14
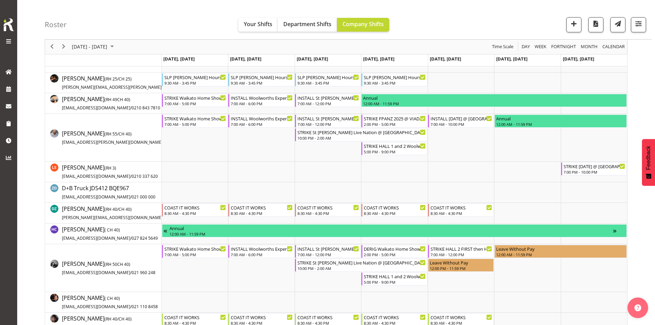
scroll to position [275, 0]
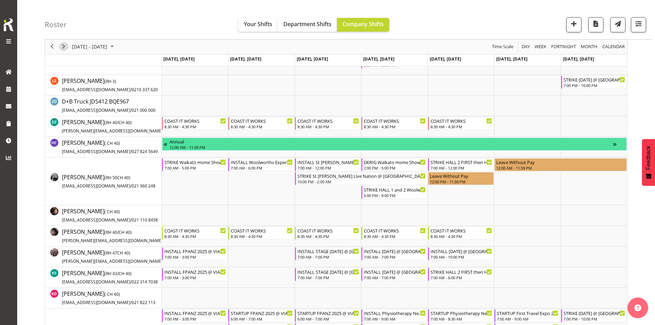
click at [59, 48] on button "Next" at bounding box center [63, 47] width 9 height 9
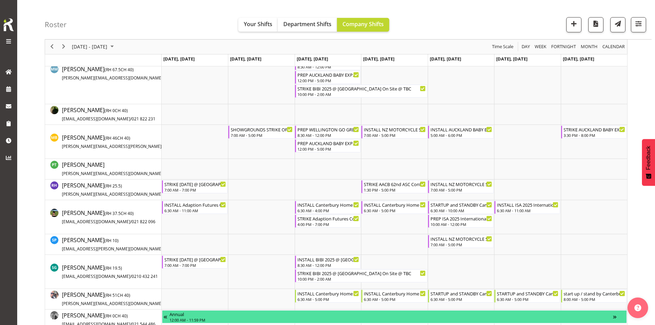
scroll to position [556, 0]
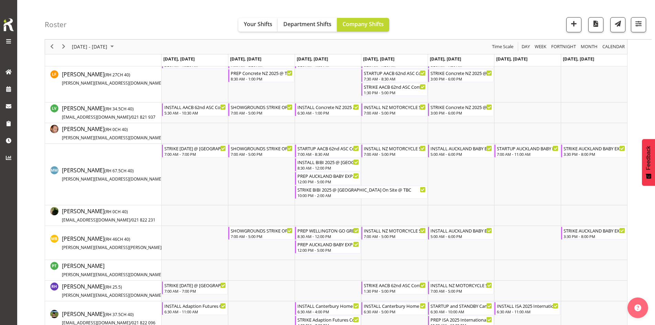
click at [63, 53] on div "next period" at bounding box center [64, 47] width 12 height 14
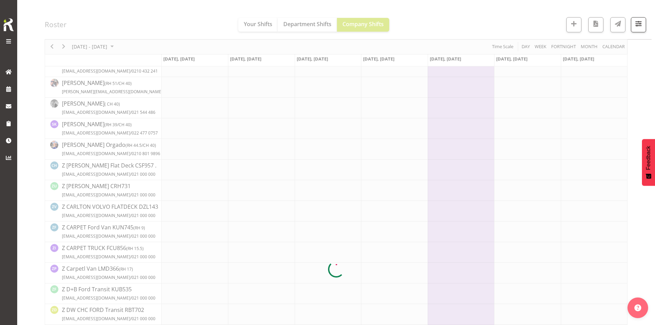
click at [63, 50] on div "Timeline Week of October 26, 2025" at bounding box center [336, 270] width 582 height 1514
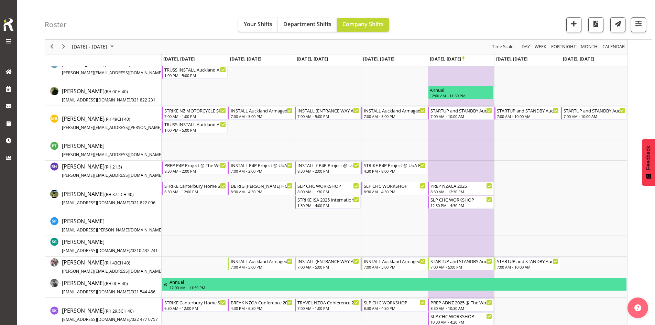
scroll to position [722, 0]
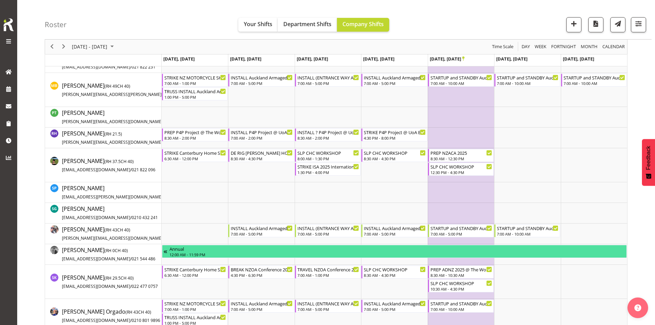
click at [462, 61] on link "Timeline Week of October 26, 2025" at bounding box center [463, 59] width 2 height 6
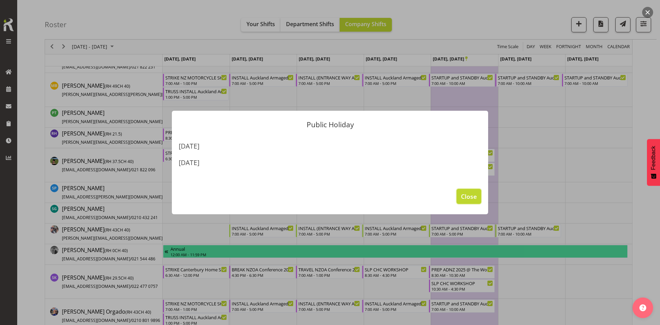
click at [473, 196] on span "Close" at bounding box center [469, 196] width 16 height 9
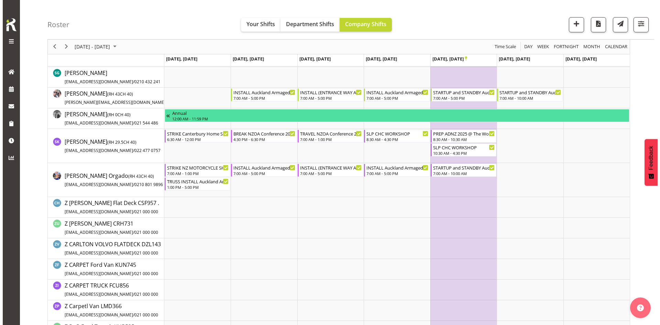
scroll to position [860, 0]
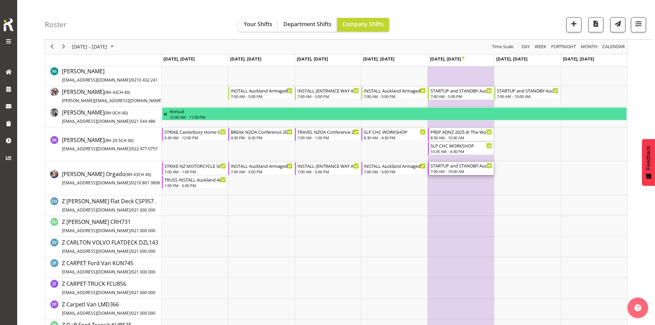
click at [454, 166] on div "STARTUP and STANDBY Auckland Armageddon - Spring @ [GEOGRAPHIC_DATA] Showgrounds" at bounding box center [462, 165] width 62 height 7
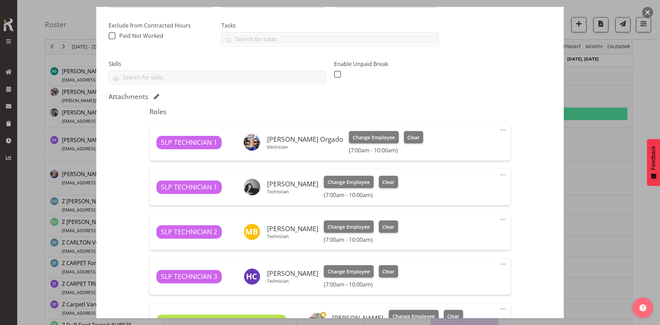
select select "9362"
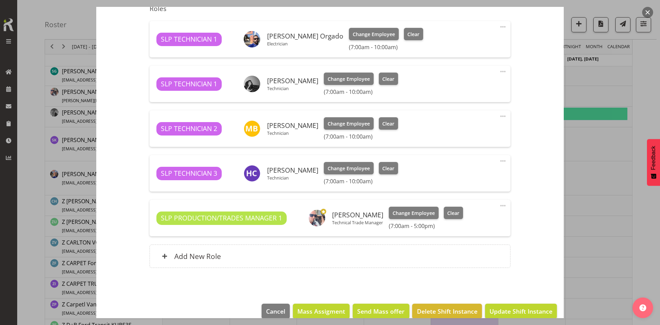
scroll to position [0, 0]
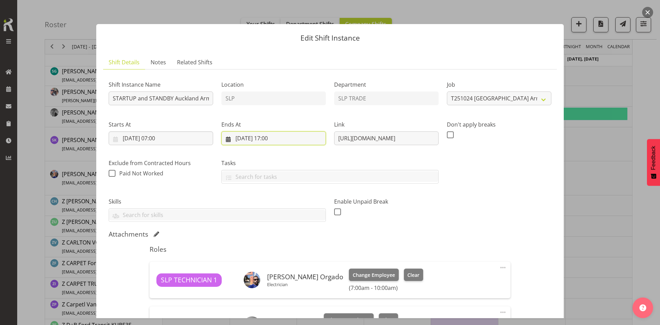
click at [283, 139] on input "[DATE] 17:00" at bounding box center [273, 138] width 105 height 14
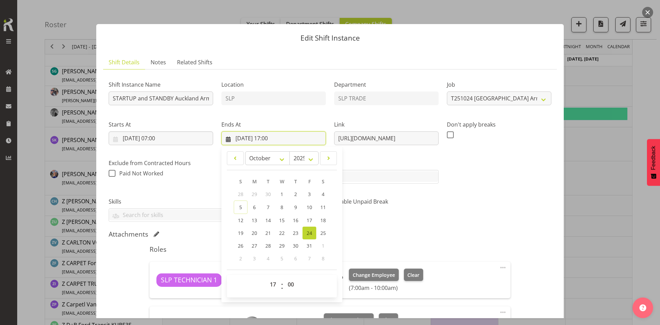
click at [285, 140] on input "[DATE] 17:00" at bounding box center [273, 138] width 105 height 14
click at [517, 198] on div "Shift Instance Name STARTUP and STANDBY [GEOGRAPHIC_DATA] Armageddon - Spring @…" at bounding box center [330, 148] width 451 height 155
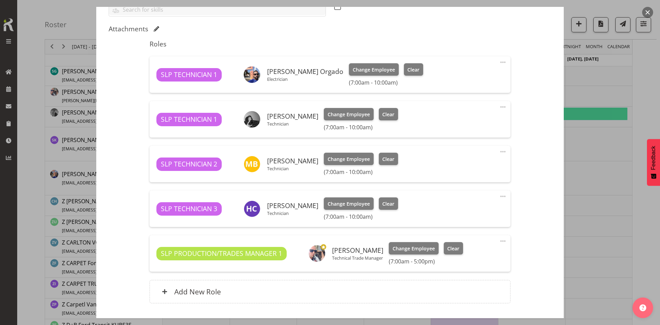
scroll to position [172, 0]
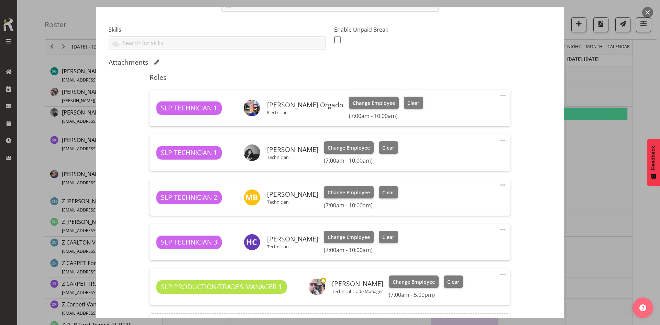
click at [499, 98] on span at bounding box center [503, 95] width 8 height 8
click at [477, 110] on link "Edit" at bounding box center [474, 111] width 66 height 12
select select "9"
select select "2025"
select select "10"
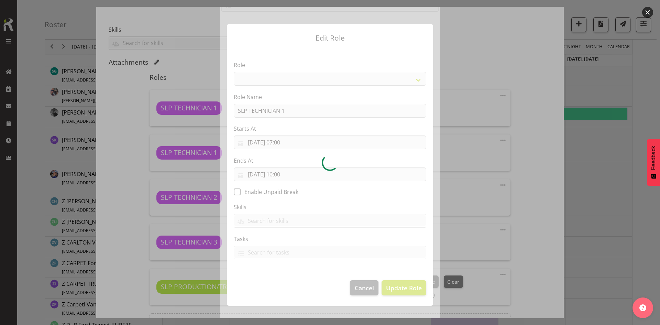
select select "123"
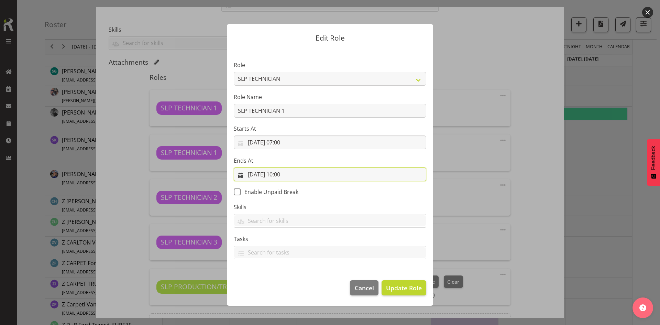
click at [306, 171] on input "[DATE] 10:00" at bounding box center [330, 174] width 193 height 14
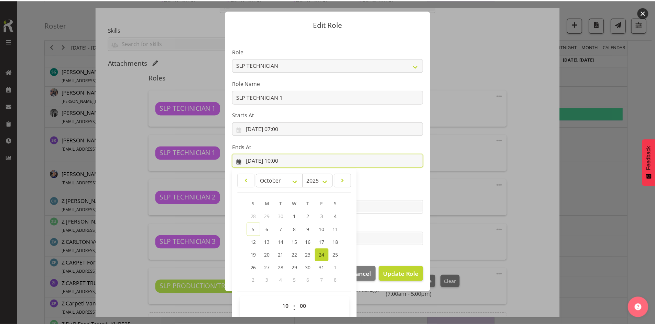
scroll to position [20, 0]
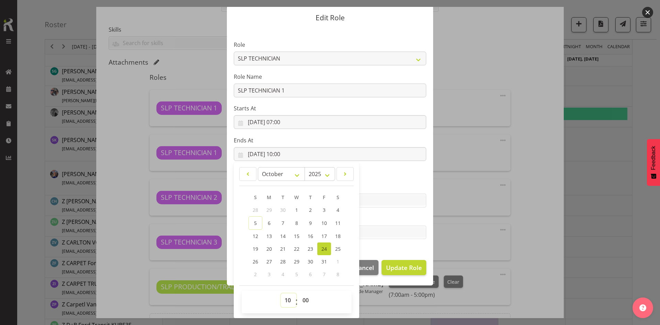
click at [288, 304] on select "00 01 02 03 04 05 06 07 08 09 10 11 12 13 14 15 16 17 18 19 20 21 22 23" at bounding box center [288, 300] width 15 height 14
select select "16"
click at [281, 293] on select "00 01 02 03 04 05 06 07 08 09 10 11 12 13 14 15 16 17 18 19 20 21 22 23" at bounding box center [288, 300] width 15 height 14
type input "[DATE] 16:00"
click at [393, 268] on span "Update Role" at bounding box center [404, 267] width 36 height 9
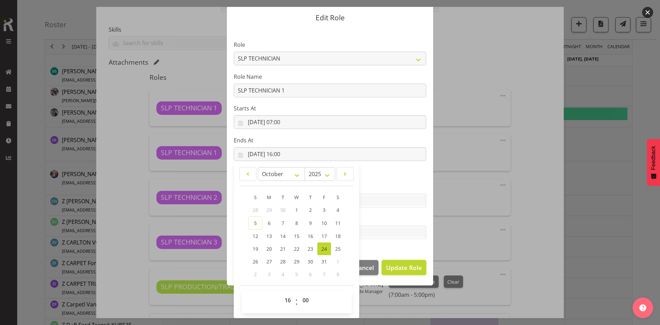
select select
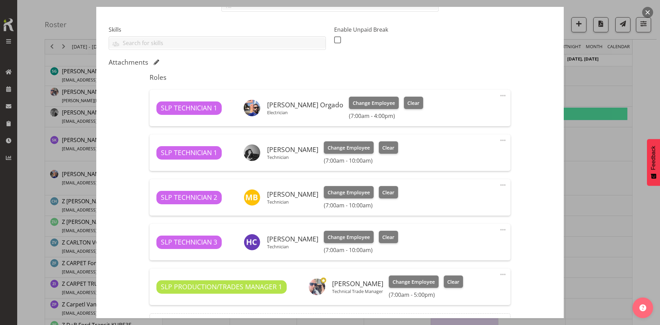
scroll to position [0, 0]
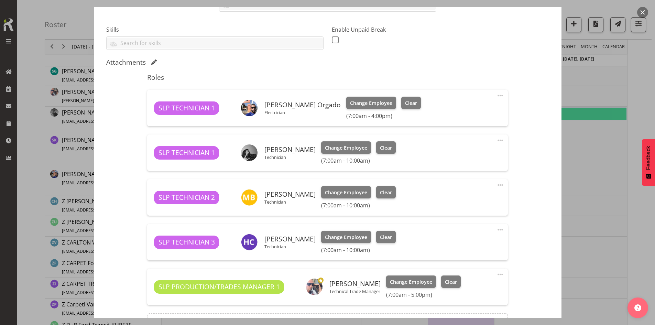
drag, startPoint x: 497, startPoint y: 137, endPoint x: 497, endPoint y: 142, distance: 5.2
click at [497, 137] on span at bounding box center [500, 140] width 8 height 8
click at [467, 155] on link "Edit" at bounding box center [472, 155] width 66 height 12
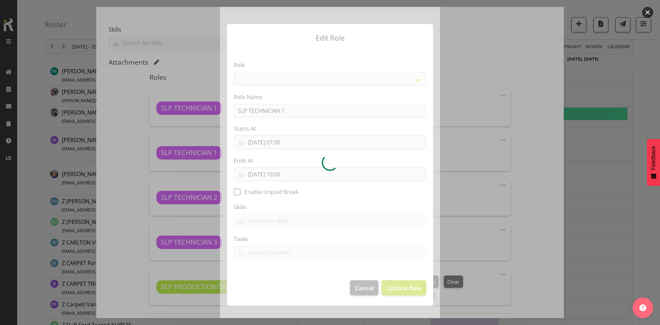
select select "123"
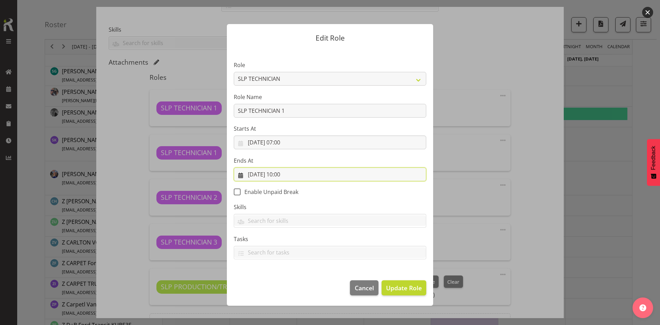
click at [307, 172] on input "[DATE] 10:00" at bounding box center [330, 174] width 193 height 14
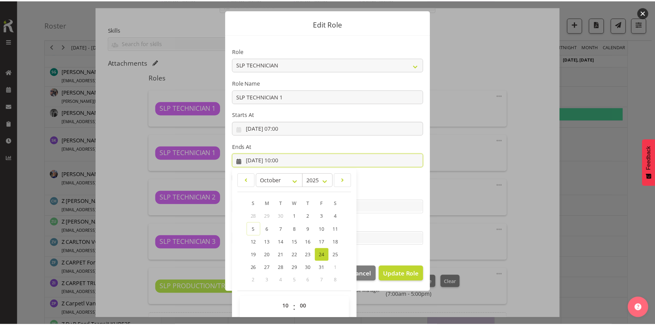
scroll to position [20, 0]
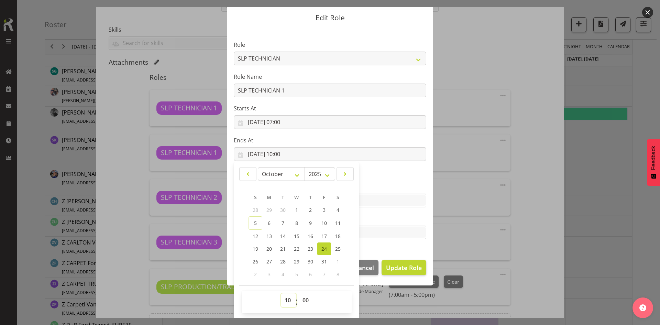
click at [285, 303] on select "00 01 02 03 04 05 06 07 08 09 10 11 12 13 14 15 16 17 18 19 20 21 22 23" at bounding box center [288, 300] width 15 height 14
select select "16"
click at [281, 293] on select "00 01 02 03 04 05 06 07 08 09 10 11 12 13 14 15 16 17 18 19 20 21 22 23" at bounding box center [288, 300] width 15 height 14
type input "[DATE] 16:00"
click at [396, 266] on span "Update Role" at bounding box center [404, 267] width 36 height 9
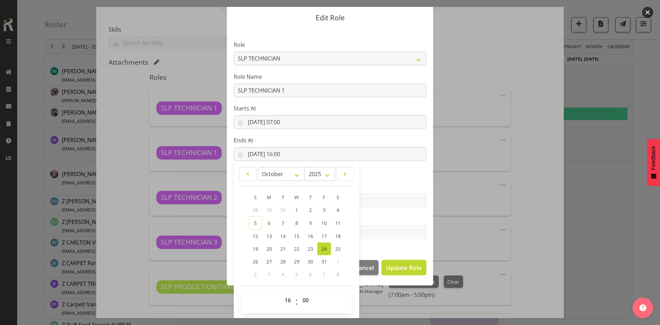
select select
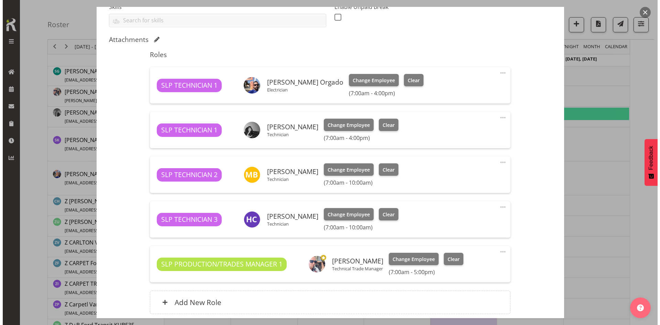
scroll to position [206, 0]
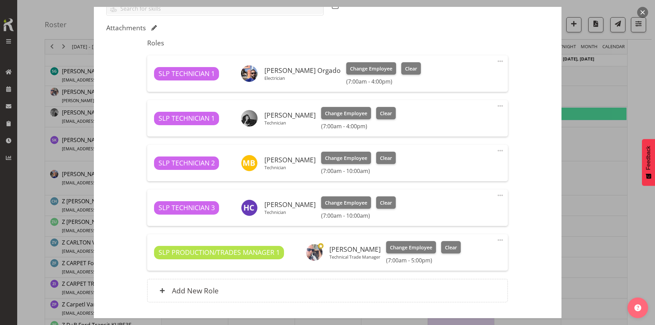
click at [498, 149] on span at bounding box center [500, 151] width 8 height 8
click at [457, 167] on link "Edit" at bounding box center [472, 166] width 66 height 12
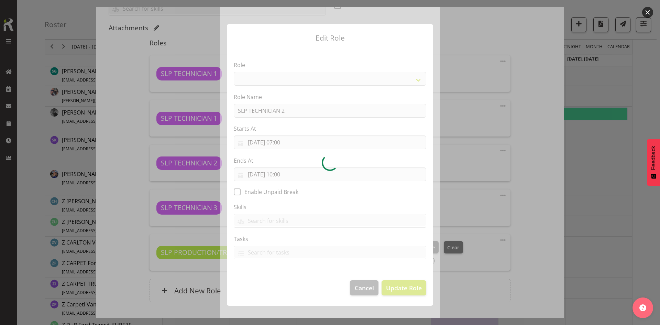
select select "123"
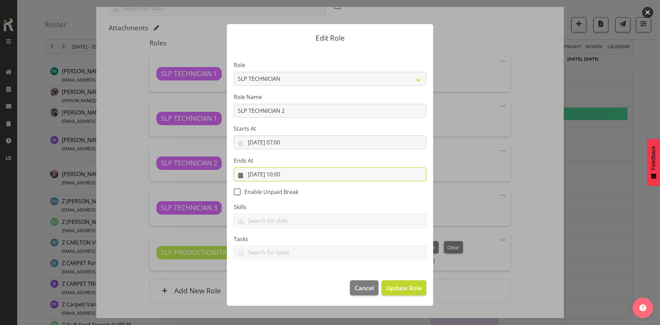
click at [307, 176] on input "[DATE] 10:00" at bounding box center [330, 174] width 193 height 14
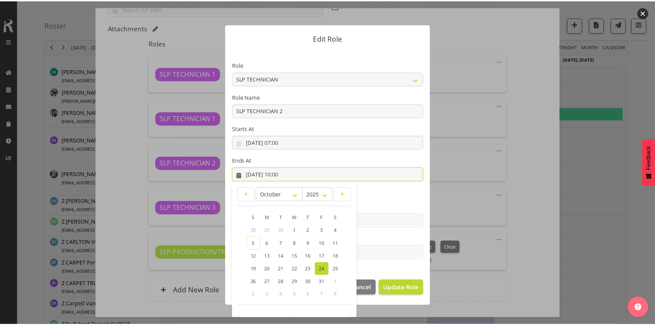
scroll to position [20, 0]
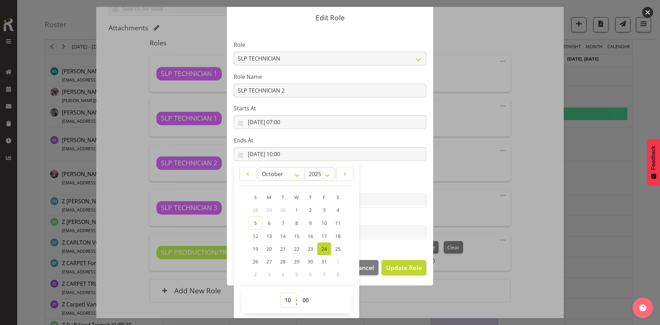
click at [284, 301] on select "00 01 02 03 04 05 06 07 08 09 10 11 12 13 14 15 16 17 18 19 20 21 22 23" at bounding box center [288, 300] width 15 height 14
select select "16"
click at [281, 293] on select "00 01 02 03 04 05 06 07 08 09 10 11 12 13 14 15 16 17 18 19 20 21 22 23" at bounding box center [288, 300] width 15 height 14
type input "[DATE] 16:00"
click at [394, 268] on span "Update Role" at bounding box center [404, 267] width 36 height 9
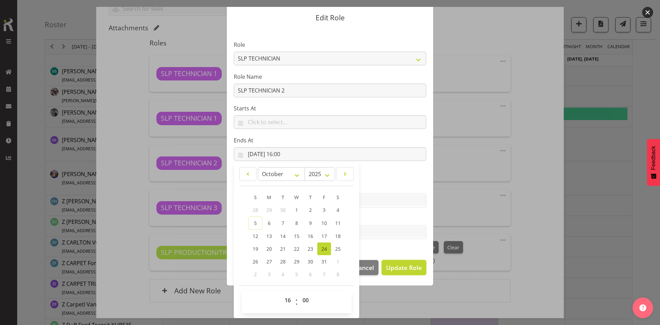
select select
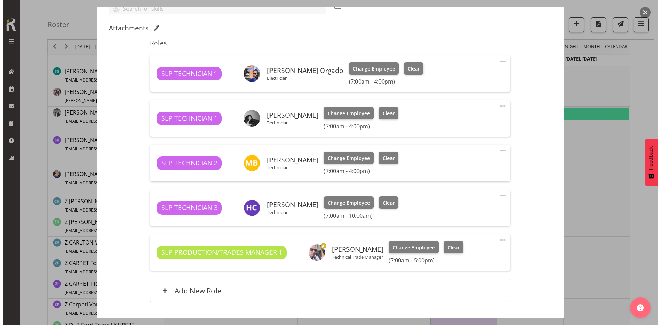
scroll to position [0, 0]
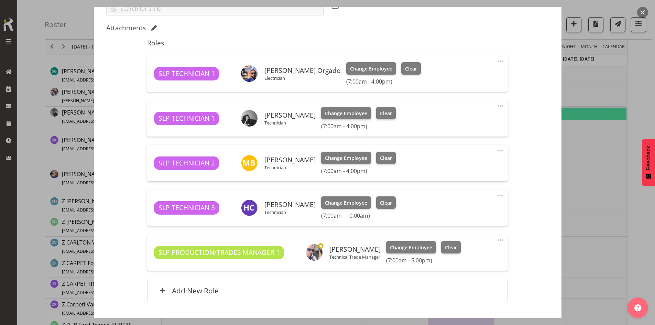
click at [498, 195] on span at bounding box center [500, 195] width 8 height 8
click at [470, 207] on link "Edit" at bounding box center [472, 210] width 66 height 12
select select "9"
select select "2025"
select select "10"
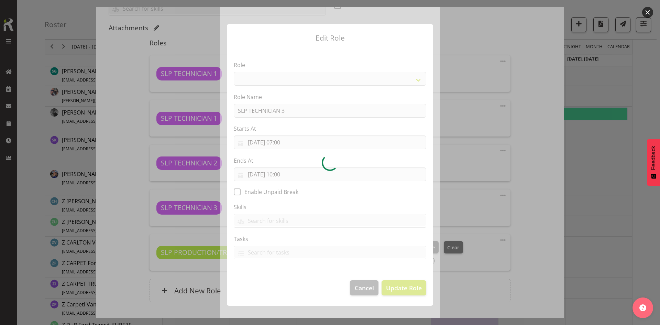
select select "123"
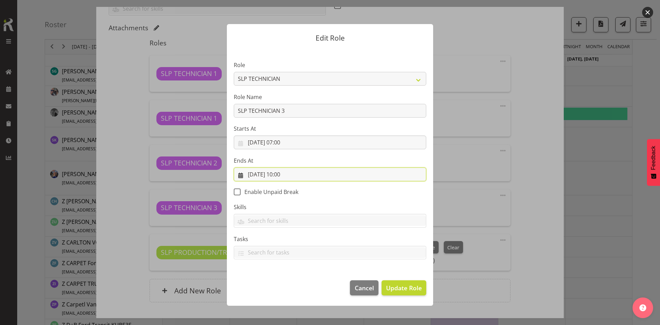
click at [299, 172] on input "[DATE] 10:00" at bounding box center [330, 174] width 193 height 14
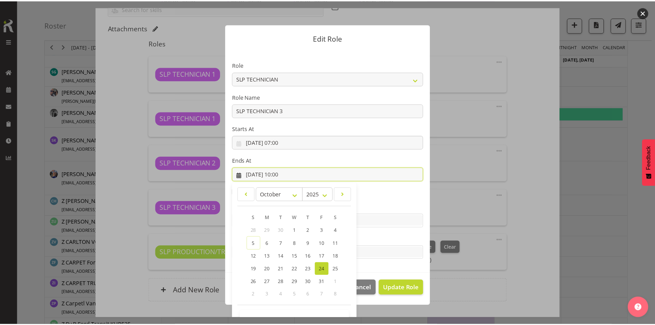
scroll to position [20, 0]
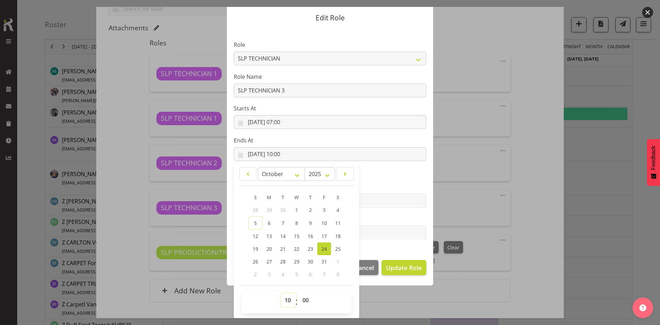
click at [283, 302] on select "00 01 02 03 04 05 06 07 08 09 10 11 12 13 14 15 16 17 18 19 20 21 22 23" at bounding box center [288, 300] width 15 height 14
select select "16"
click at [281, 293] on select "00 01 02 03 04 05 06 07 08 09 10 11 12 13 14 15 16 17 18 19 20 21 22 23" at bounding box center [288, 300] width 15 height 14
type input "[DATE] 16:00"
click at [393, 266] on span "Update Role" at bounding box center [404, 267] width 36 height 9
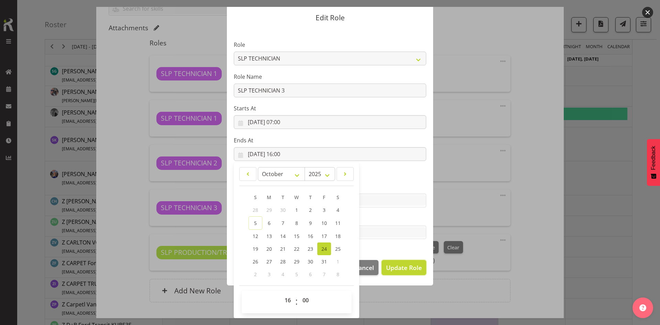
select select
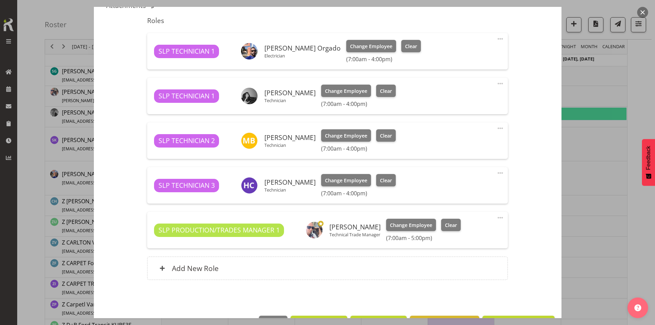
scroll to position [252, 0]
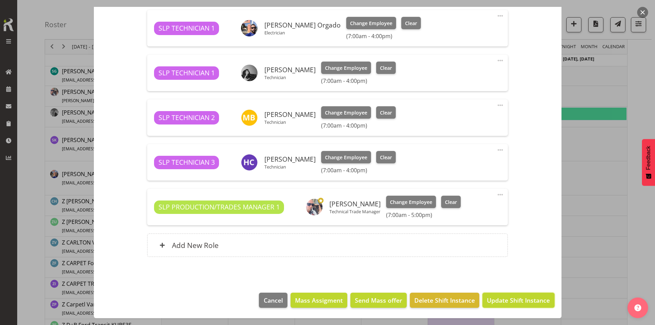
click at [511, 296] on span "Update Shift Instance" at bounding box center [518, 300] width 63 height 9
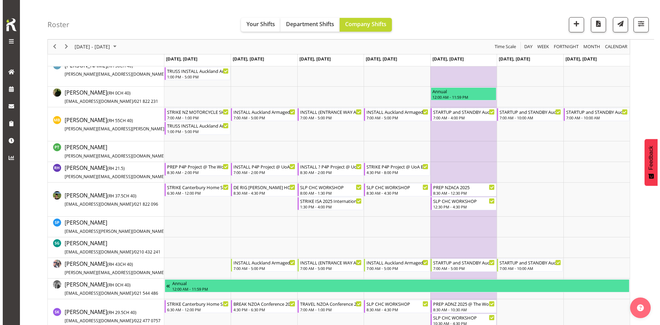
scroll to position [757, 0]
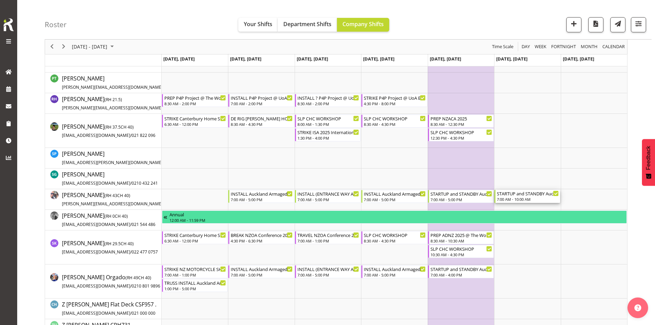
click at [530, 198] on div "7:00 AM - 10:00 AM" at bounding box center [528, 199] width 62 height 6
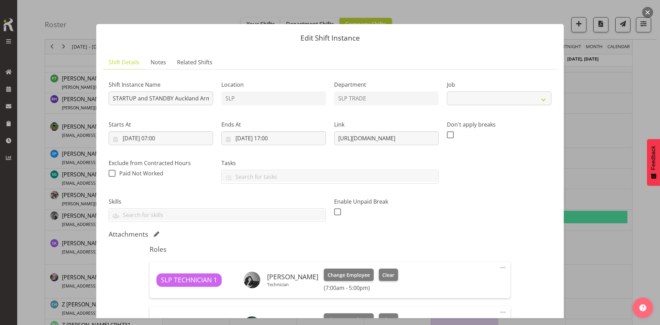
select select "9362"
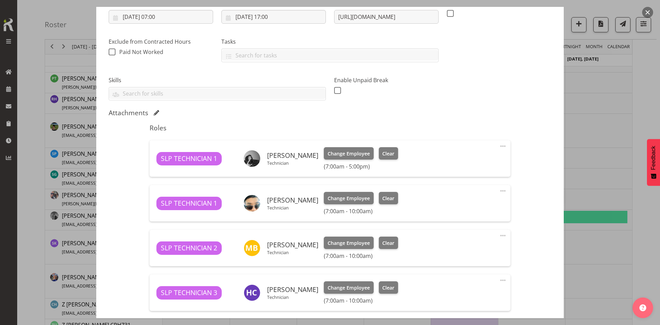
scroll to position [206, 0]
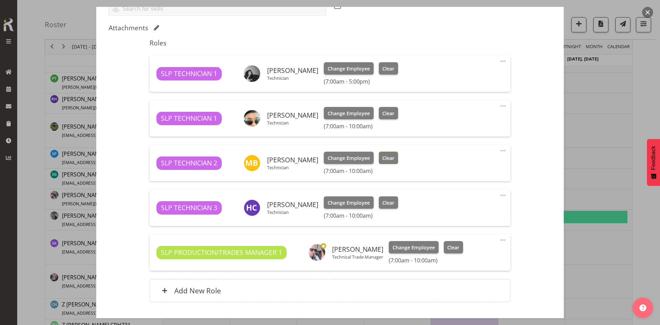
click at [382, 160] on span "Clear" at bounding box center [388, 158] width 12 height 8
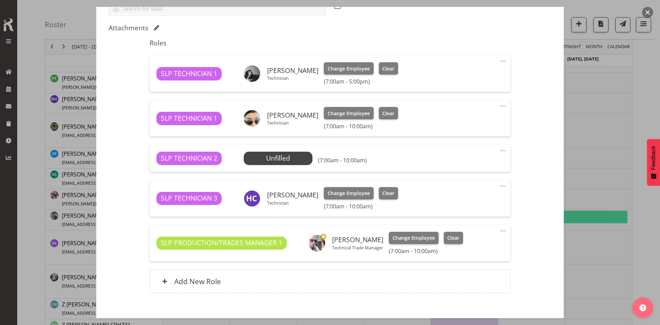
click at [502, 149] on span at bounding box center [503, 151] width 8 height 8
click at [481, 192] on link "Delete" at bounding box center [474, 190] width 66 height 12
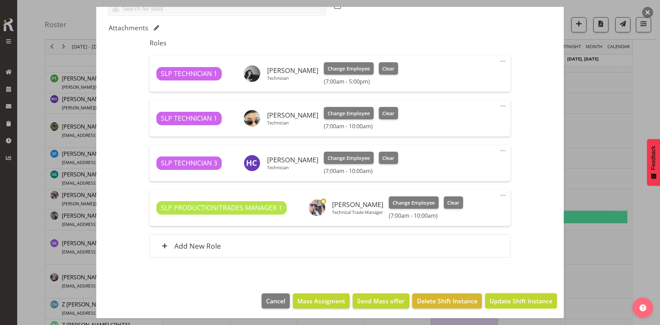
click at [519, 299] on span "Update Shift Instance" at bounding box center [521, 300] width 63 height 9
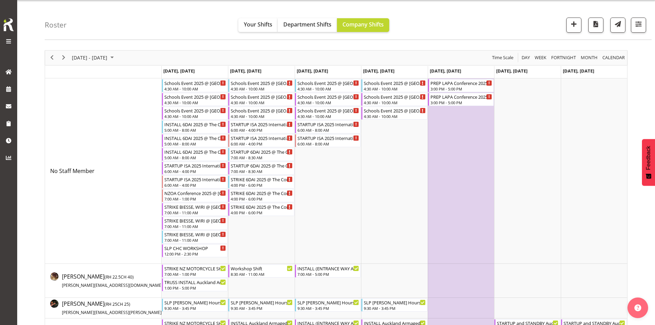
scroll to position [259, 0]
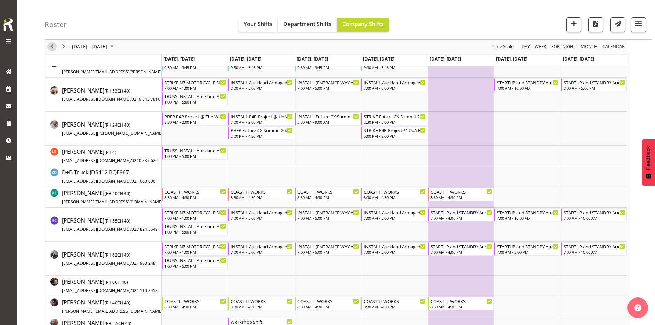
click at [52, 45] on span "Previous" at bounding box center [52, 47] width 8 height 9
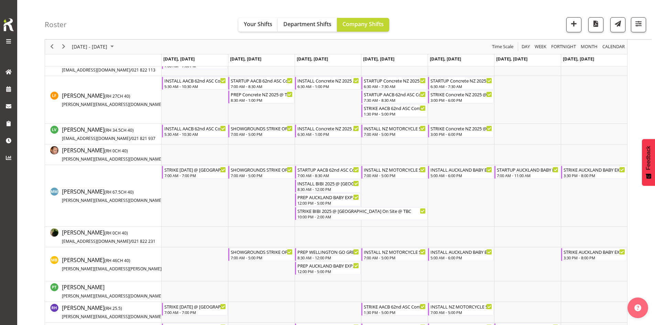
scroll to position [540, 0]
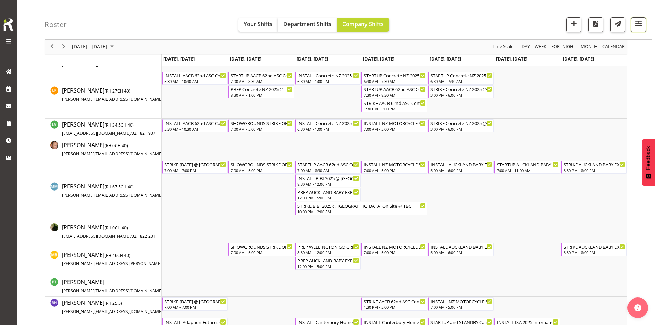
click at [640, 27] on span "button" at bounding box center [638, 23] width 9 height 9
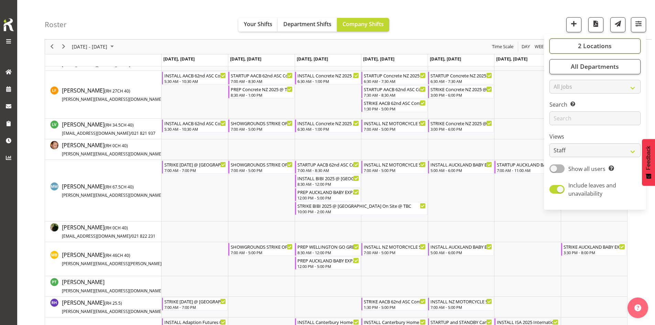
click at [607, 45] on span "2 Locations" at bounding box center [595, 46] width 34 height 8
click at [559, 100] on span at bounding box center [558, 102] width 6 height 6
click at [559, 100] on input "SLP" at bounding box center [557, 102] width 4 height 4
checkbox input "false"
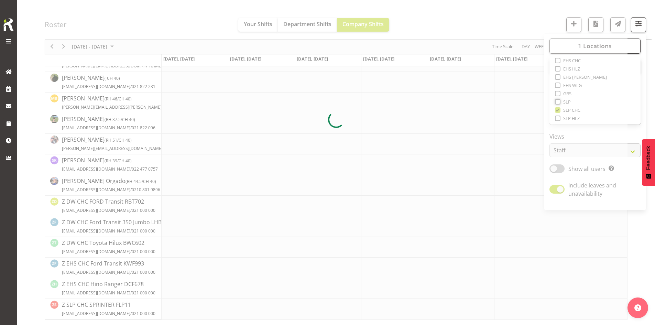
scroll to position [203, 0]
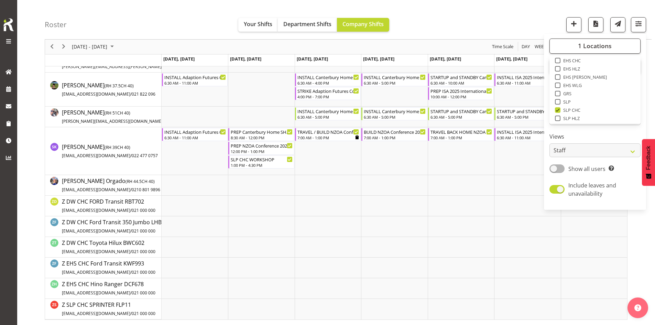
click at [458, 33] on div "Roster Your Shifts Department Shifts Company Shifts 1 Locations Clear CARLTON E…" at bounding box center [348, 20] width 607 height 40
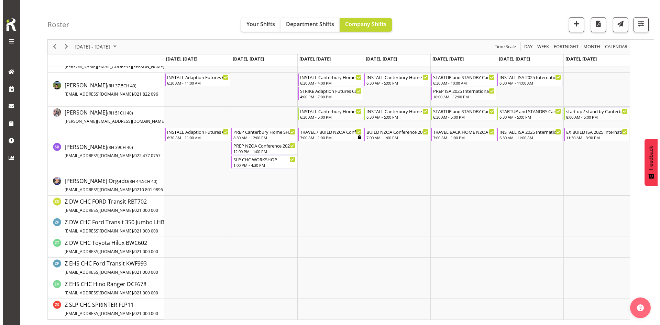
scroll to position [134, 0]
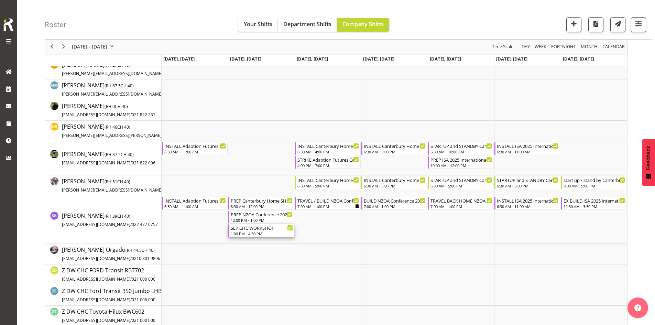
click at [252, 232] on div "1:00 PM - 4:30 PM" at bounding box center [262, 234] width 62 height 6
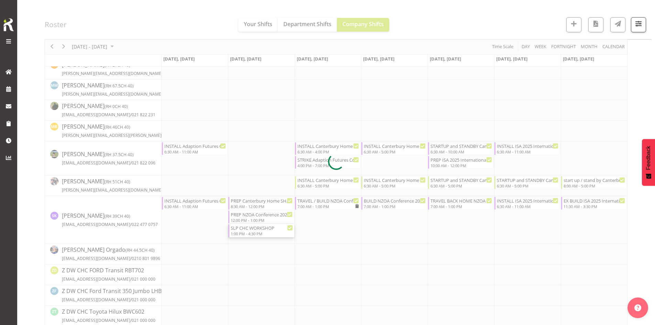
select select
select select "9"
select select "2025"
select select "16"
select select "30"
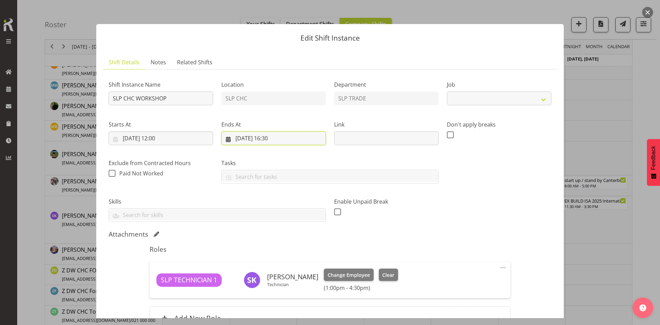
click at [245, 138] on input "[DATE] 16:30" at bounding box center [273, 138] width 105 height 14
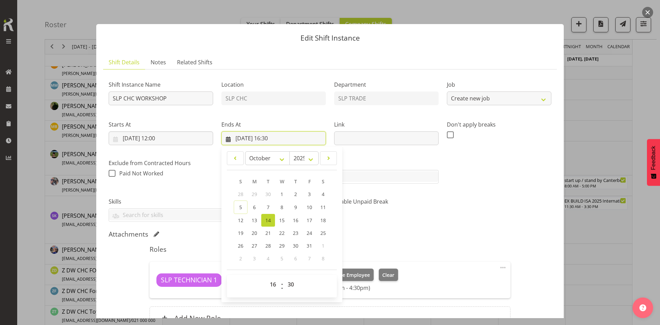
select select "45"
click at [273, 280] on select "00 01 02 03 04 05 06 07 08 09 10 11 12 13 14 15 16 17 18 19 20 21 22 23" at bounding box center [273, 285] width 15 height 14
select select "13"
click at [266, 278] on select "00 01 02 03 04 05 06 07 08 09 10 11 12 13 14 15 16 17 18 19 20 21 22 23" at bounding box center [273, 285] width 15 height 14
type input "[DATE] 13:30"
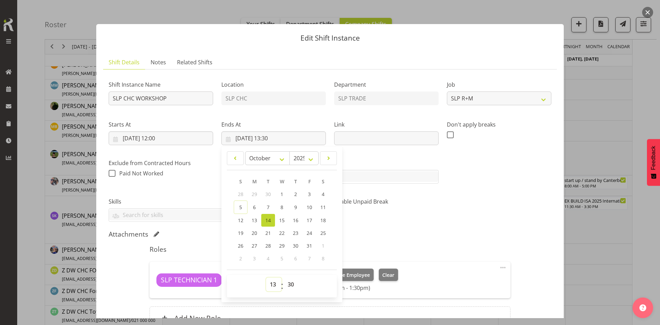
drag, startPoint x: 272, startPoint y: 288, endPoint x: 271, endPoint y: 281, distance: 7.6
click at [272, 288] on select "00 01 02 03 04 05 06 07 08 09 10 11 12 13 14 15 16 17 18 19 20 21 22 23" at bounding box center [273, 285] width 15 height 14
select select "14"
click at [266, 278] on select "00 01 02 03 04 05 06 07 08 09 10 11 12 13 14 15 16 17 18 19 20 21 22 23" at bounding box center [273, 285] width 15 height 14
type input "[DATE] 14:30"
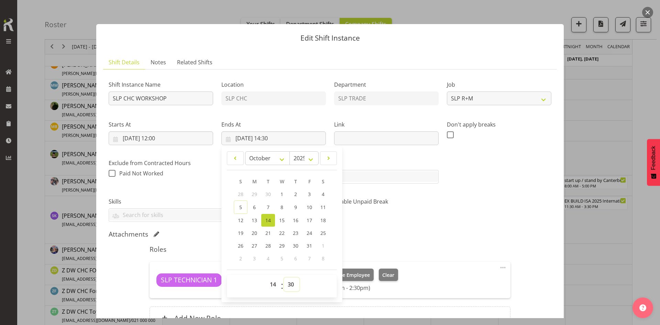
click at [288, 282] on select "00 01 02 03 04 05 06 07 08 09 10 11 12 13 14 15 16 17 18 19 20 21 22 23 24 25 2…" at bounding box center [291, 285] width 15 height 14
select select "0"
click at [284, 278] on select "00 01 02 03 04 05 06 07 08 09 10 11 12 13 14 15 16 17 18 19 20 21 22 23 24 25 2…" at bounding box center [291, 285] width 15 height 14
type input "[DATE] 14:00"
click at [466, 183] on div "Shift Instance Name SLP CHC WORKSHOP Location SLP CHC Department SLP TRADE Job …" at bounding box center [330, 148] width 451 height 155
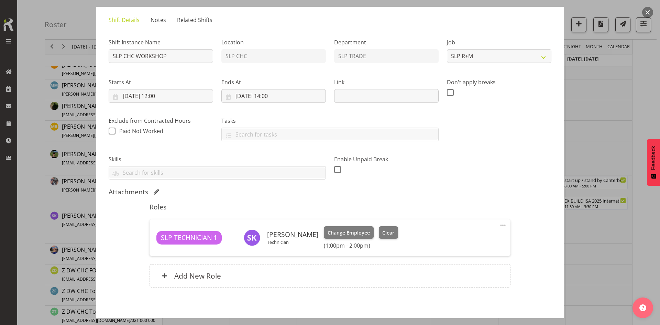
scroll to position [73, 0]
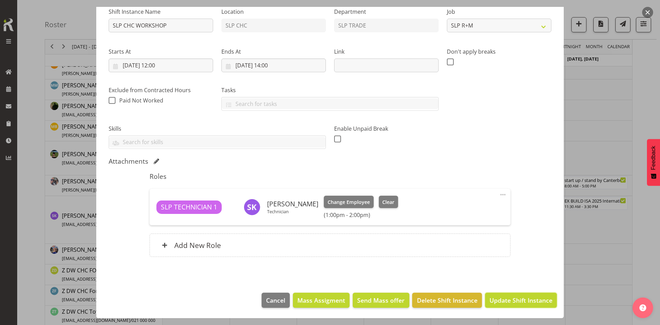
click at [504, 306] on button "Update Shift Instance" at bounding box center [521, 300] width 72 height 15
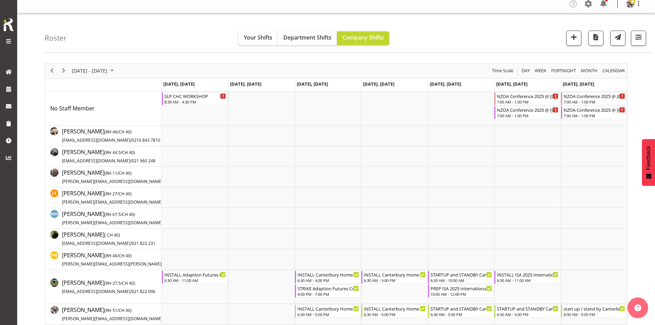
scroll to position [172, 0]
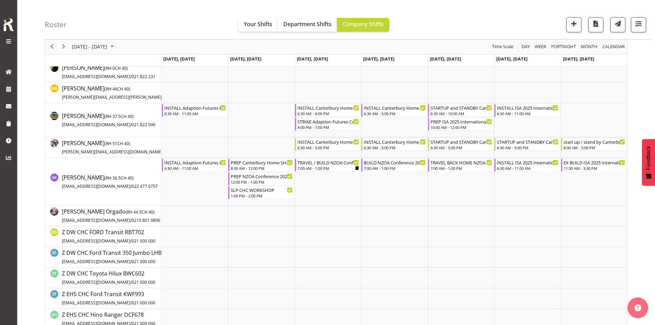
click at [58, 46] on div "next period" at bounding box center [64, 47] width 12 height 14
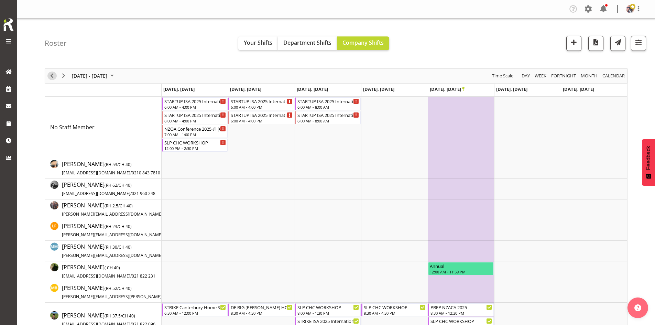
click at [50, 75] on span "Previous" at bounding box center [52, 76] width 8 height 9
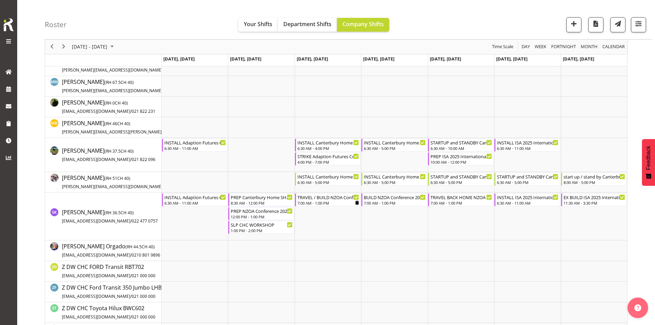
scroll to position [138, 0]
click at [59, 48] on span "Next" at bounding box center [63, 47] width 8 height 9
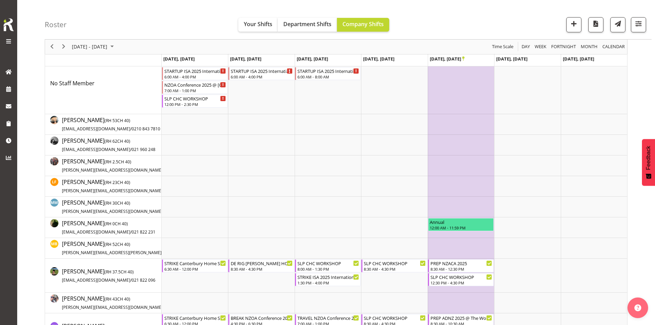
scroll to position [138, 0]
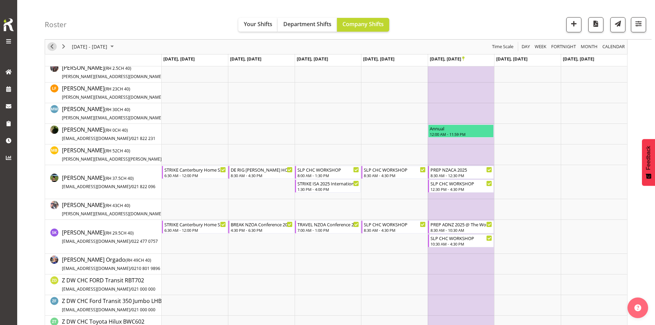
click at [50, 49] on span "Previous" at bounding box center [52, 47] width 8 height 9
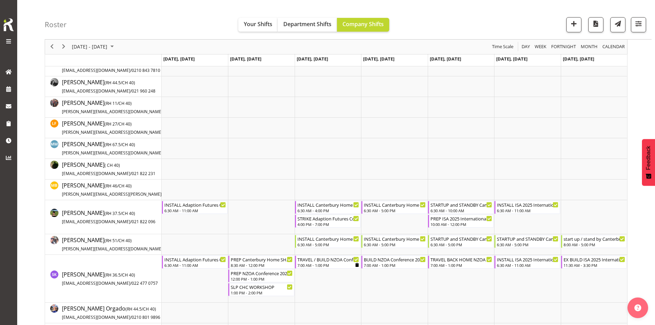
scroll to position [103, 0]
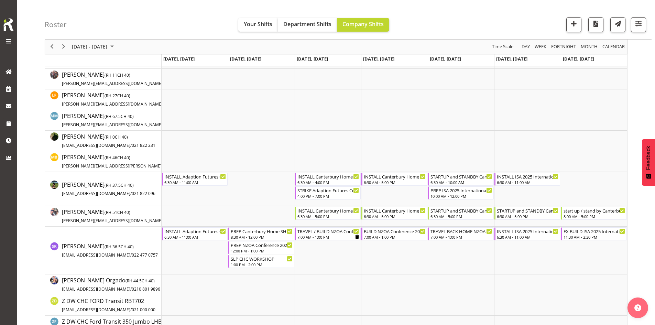
click at [58, 47] on div "next period" at bounding box center [64, 47] width 12 height 14
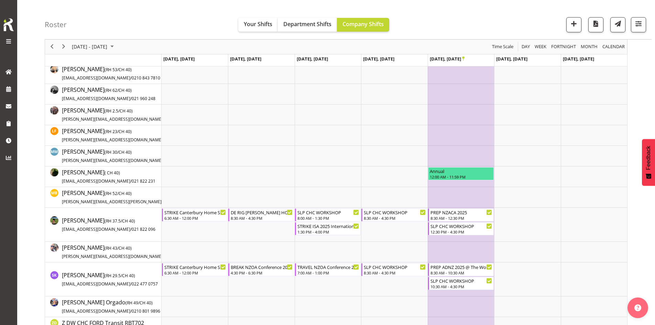
scroll to position [138, 0]
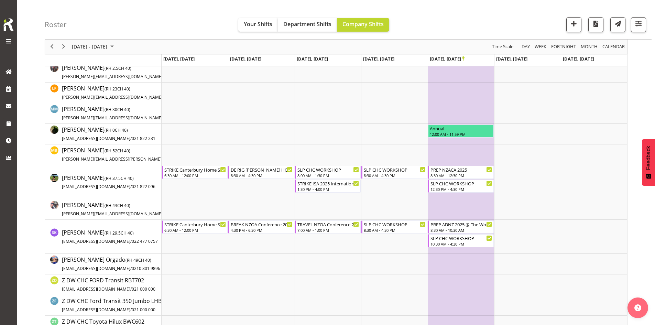
click at [462, 59] on icon "Timeline Week of October 26, 2025" at bounding box center [463, 59] width 2 height 4
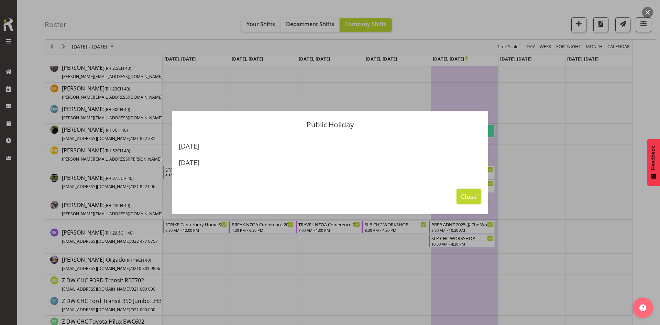
click at [468, 199] on span "Close" at bounding box center [469, 196] width 16 height 9
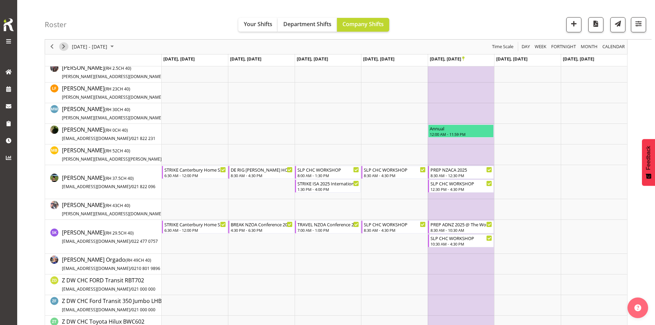
click at [65, 46] on span "Next" at bounding box center [63, 47] width 8 height 9
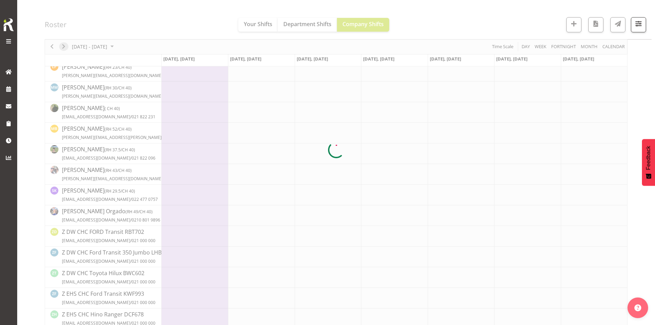
scroll to position [103, 0]
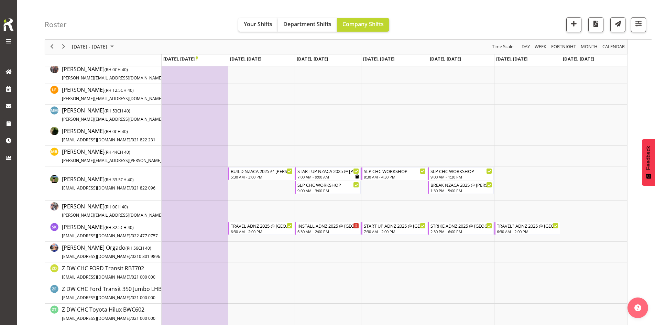
scroll to position [107, 0]
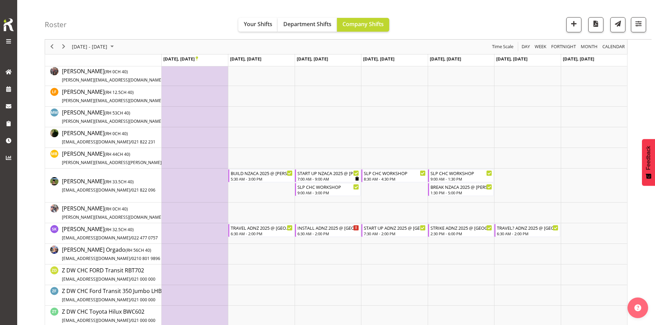
click at [198, 62] on link "Timeline Week of November 2, 2025" at bounding box center [197, 59] width 2 height 6
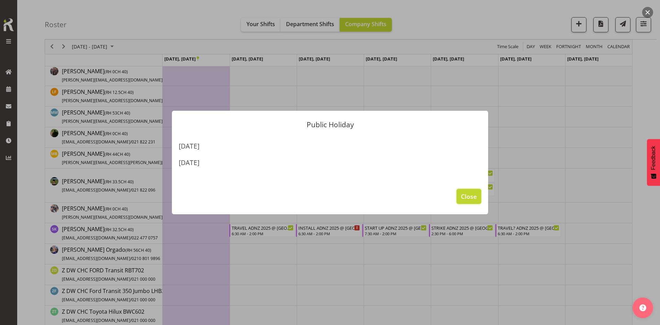
click at [476, 192] on span "Close" at bounding box center [469, 196] width 16 height 9
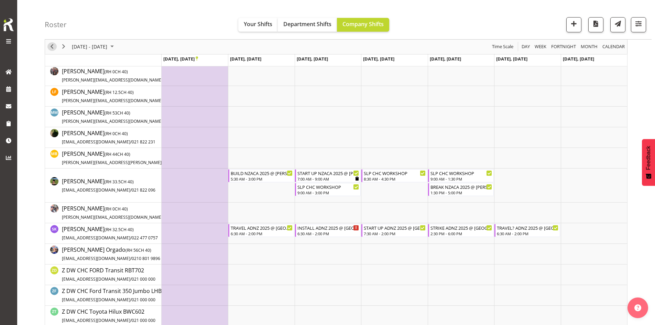
click at [52, 44] on span "Previous" at bounding box center [52, 47] width 8 height 9
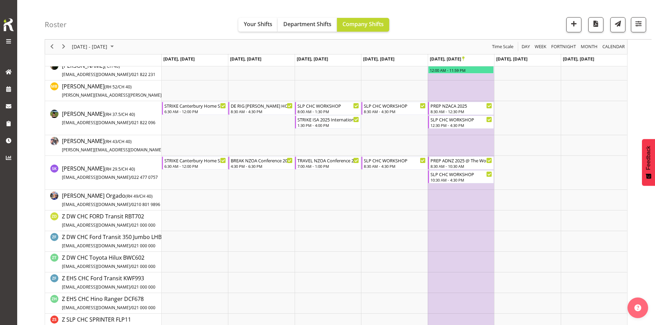
scroll to position [206, 0]
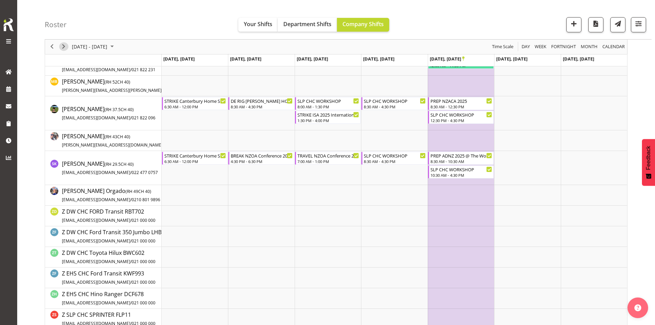
click at [60, 46] on span "Next" at bounding box center [63, 47] width 8 height 9
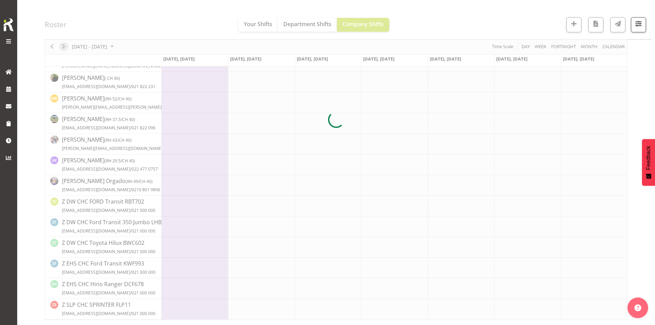
scroll to position [149, 0]
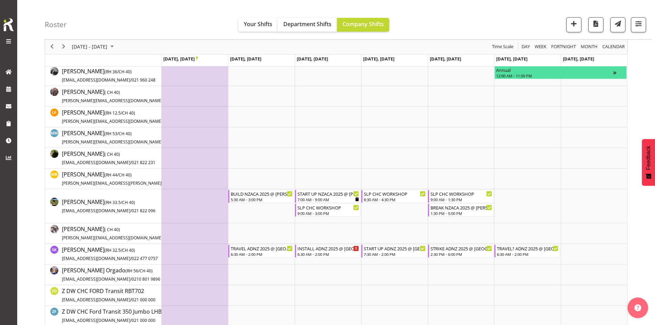
scroll to position [138, 0]
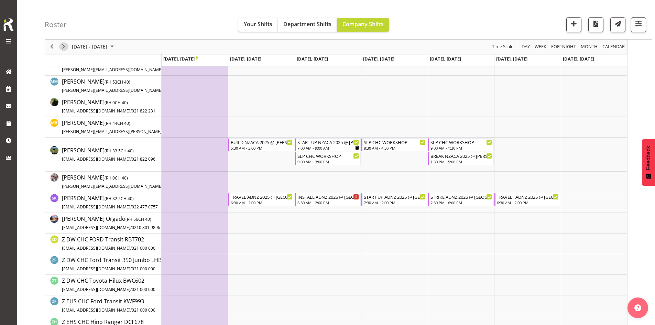
click at [64, 50] on span "Next" at bounding box center [63, 47] width 8 height 9
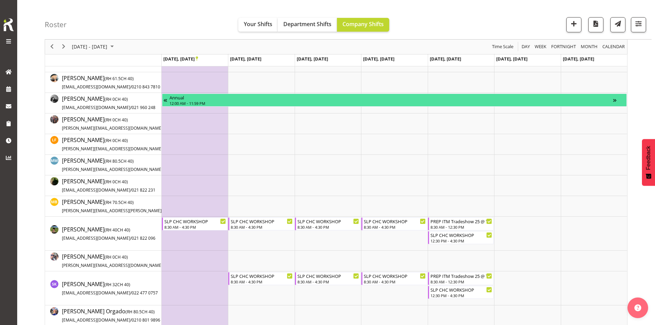
scroll to position [34, 0]
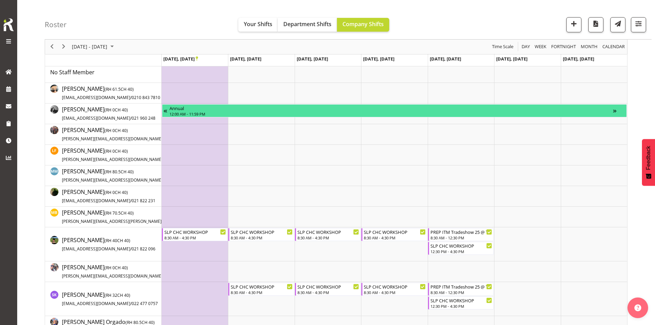
click at [198, 59] on icon "Timeline Week of November 9, 2025" at bounding box center [197, 59] width 2 height 4
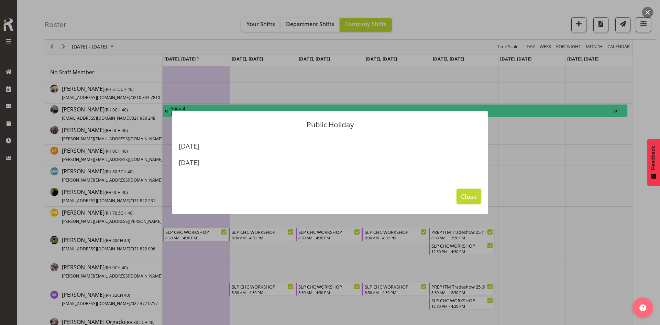
click at [466, 203] on button "Close" at bounding box center [469, 196] width 25 height 15
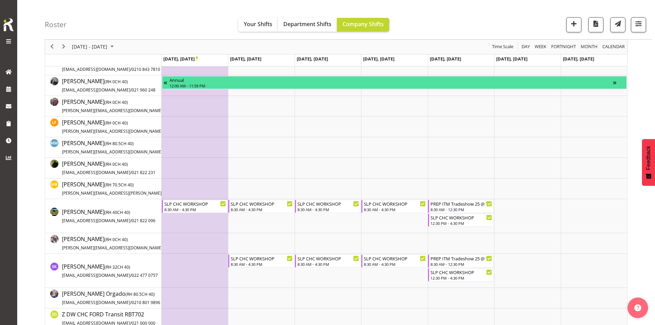
scroll to position [103, 0]
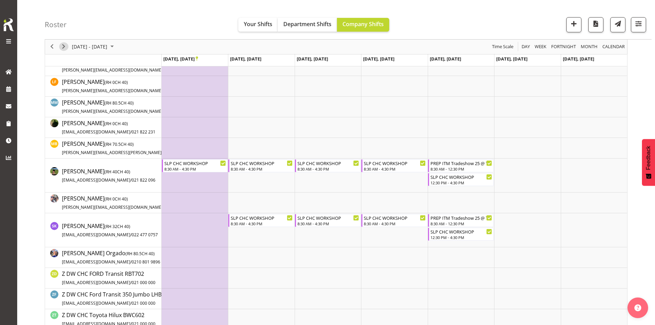
click at [67, 46] on span "Next" at bounding box center [63, 47] width 8 height 9
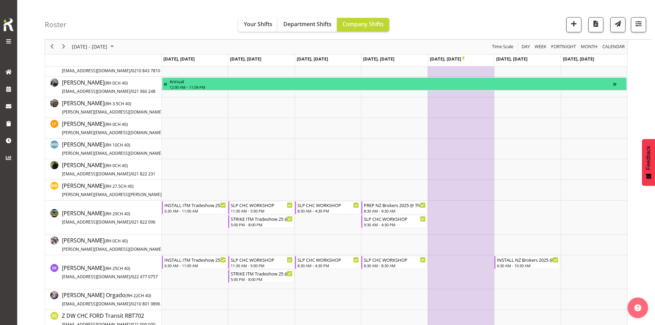
scroll to position [103, 0]
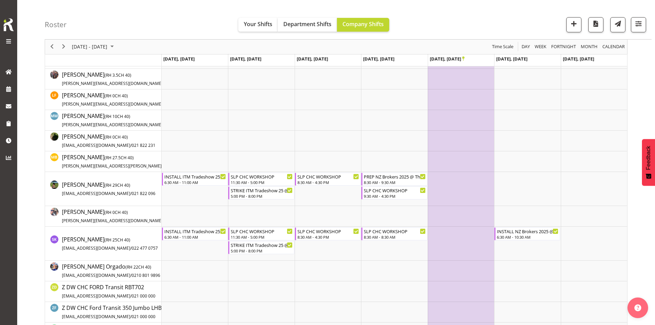
click at [73, 42] on div "[DATE] - [DATE]" at bounding box center [93, 47] width 48 height 14
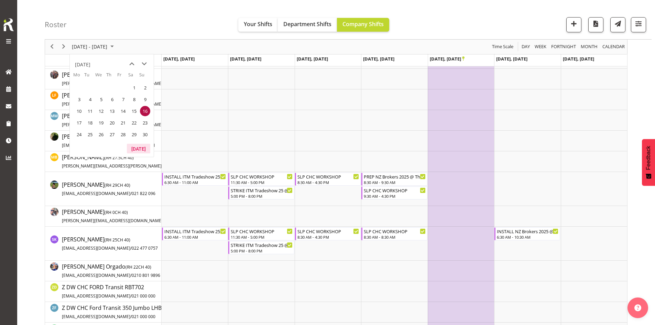
drag, startPoint x: 135, startPoint y: 149, endPoint x: 360, endPoint y: 154, distance: 225.3
click at [135, 149] on button "[DATE]" at bounding box center [138, 149] width 23 height 10
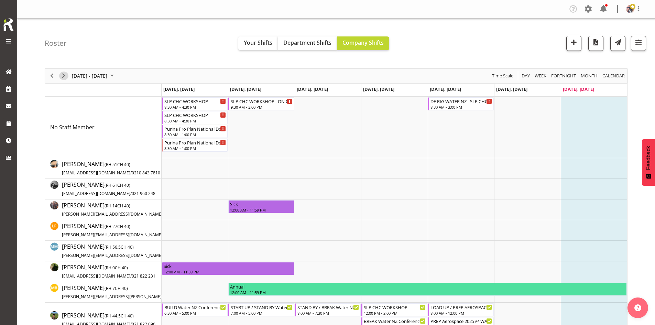
drag, startPoint x: 59, startPoint y: 77, endPoint x: 84, endPoint y: 87, distance: 27.1
click at [59, 77] on button "Next" at bounding box center [63, 76] width 9 height 9
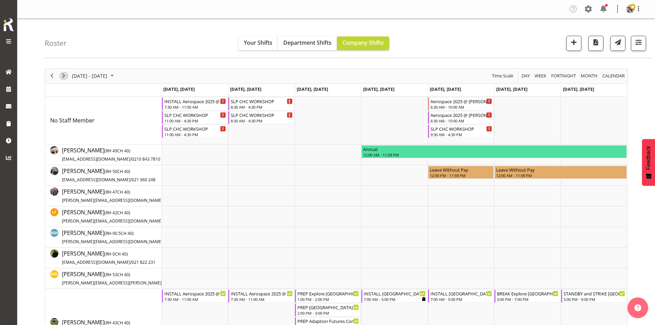
click at [64, 77] on span "Next" at bounding box center [63, 76] width 8 height 9
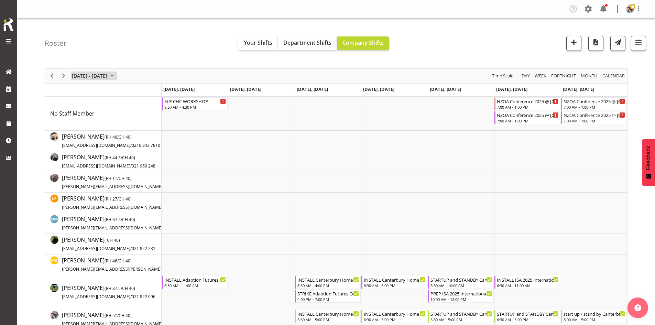
click at [116, 78] on span "October 2025" at bounding box center [112, 76] width 8 height 9
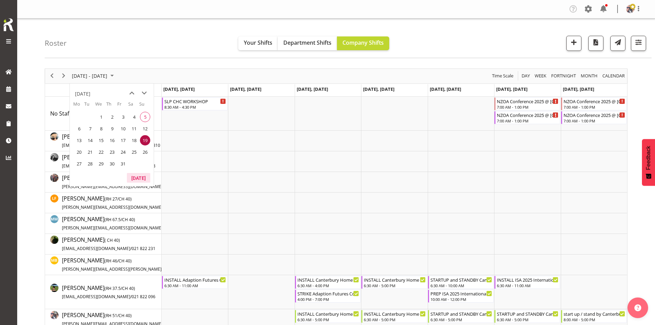
click at [139, 175] on button "[DATE]" at bounding box center [138, 178] width 23 height 10
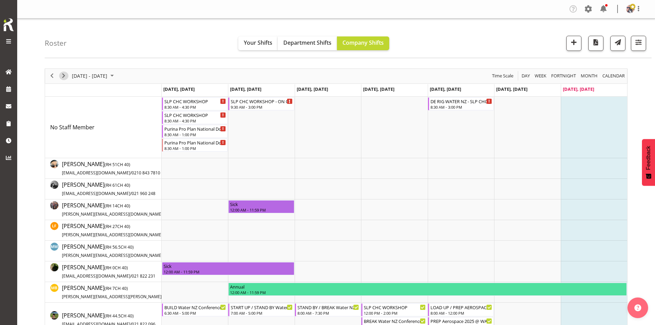
click at [63, 77] on span "Next" at bounding box center [63, 76] width 8 height 9
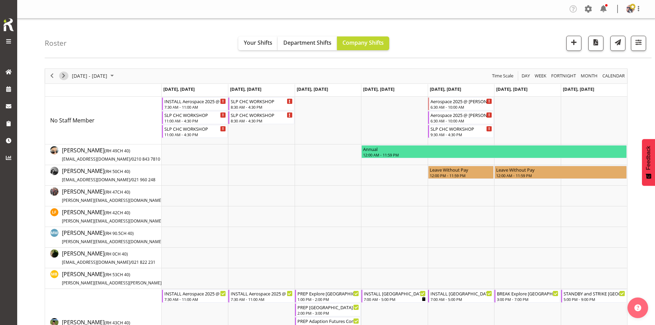
click at [63, 77] on span "Next" at bounding box center [63, 76] width 8 height 9
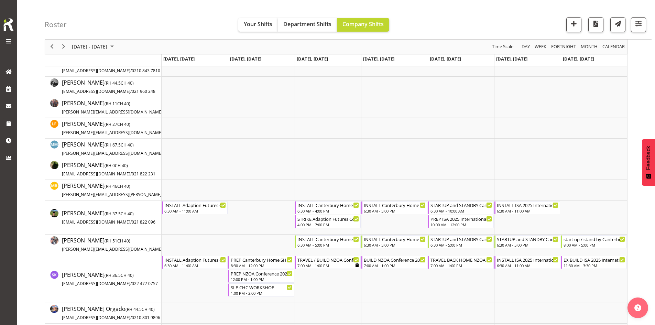
scroll to position [172, 0]
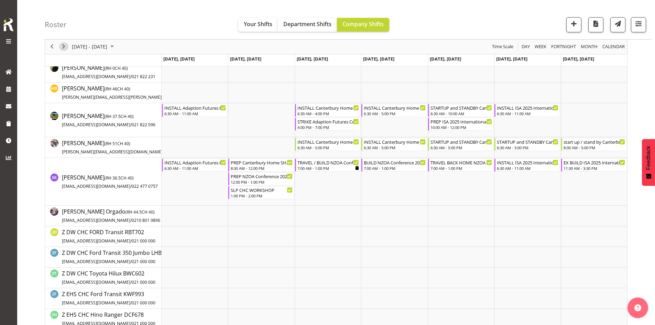
click at [64, 47] on span "Next" at bounding box center [63, 47] width 8 height 9
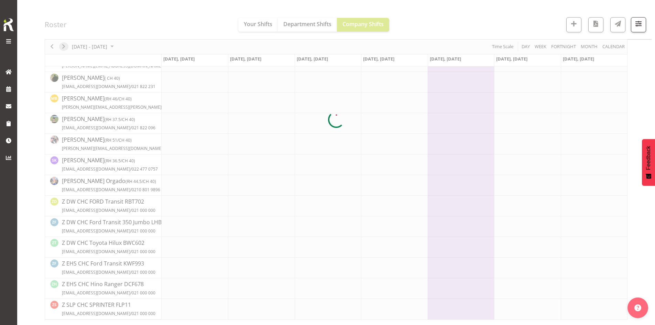
scroll to position [149, 0]
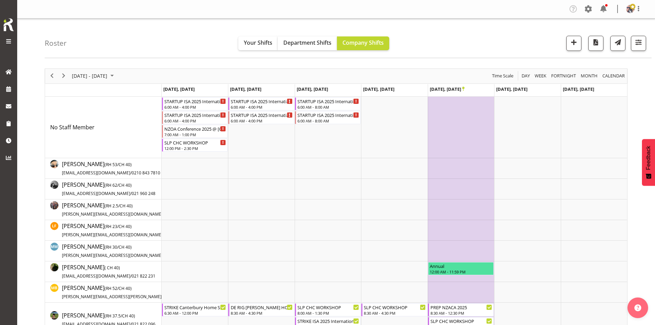
scroll to position [206, 0]
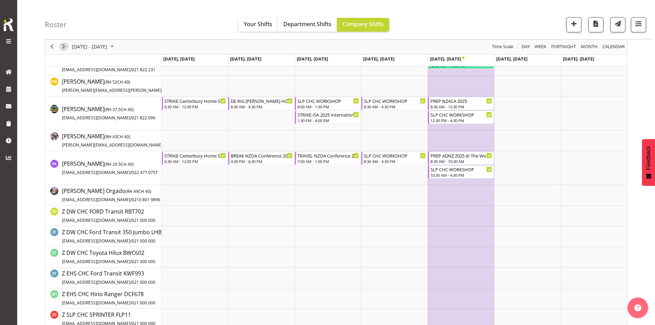
click at [65, 46] on span "Next" at bounding box center [63, 47] width 8 height 9
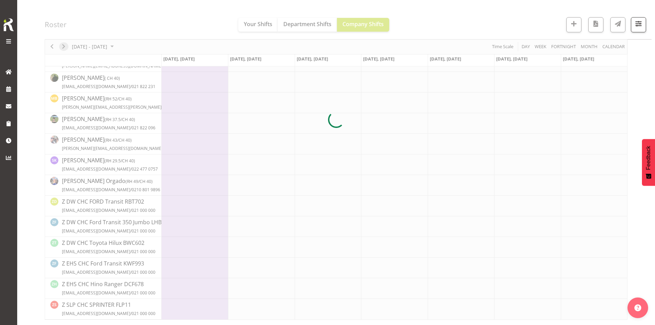
scroll to position [149, 0]
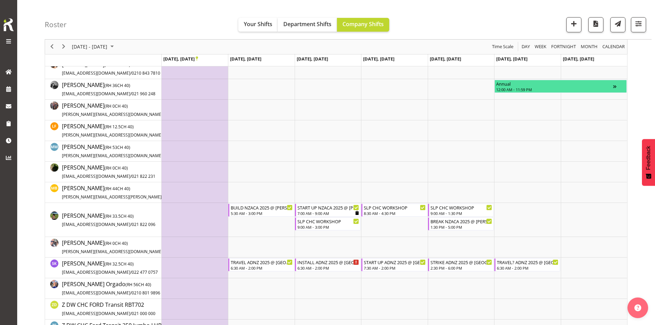
scroll to position [138, 0]
